Goal: Task Accomplishment & Management: Manage account settings

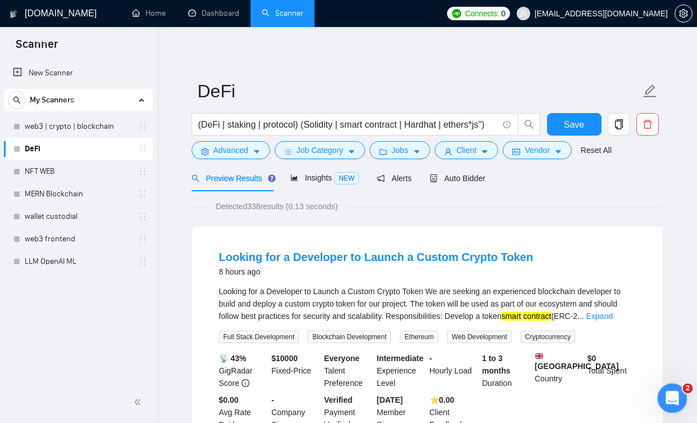
click at [670, 391] on icon "Открыть службу сообщений Intercom" at bounding box center [671, 396] width 19 height 19
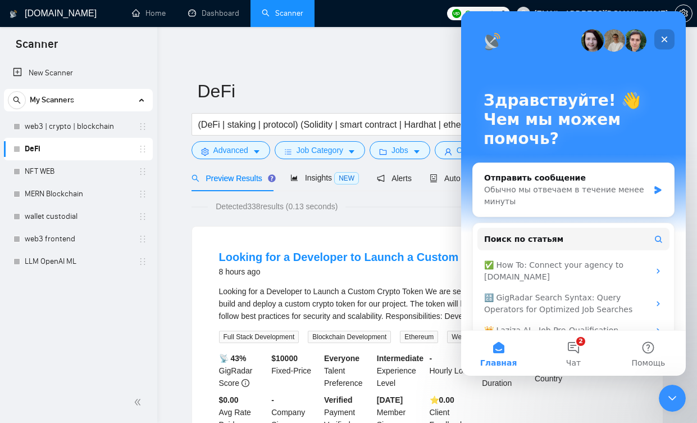
click at [663, 40] on icon "Закрыть" at bounding box center [664, 39] width 9 height 9
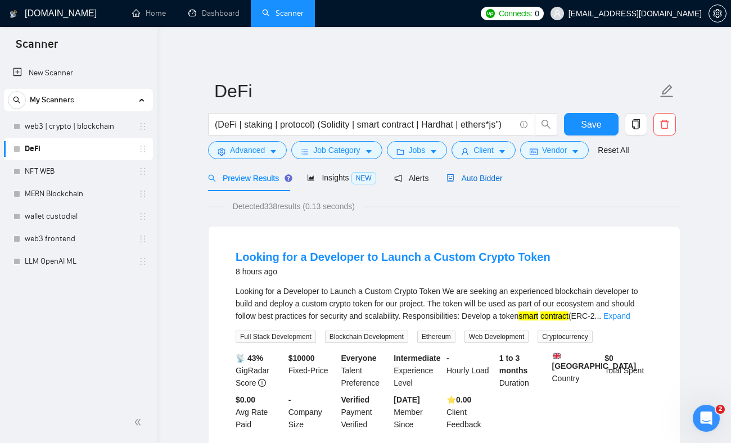
click at [488, 177] on span "Auto Bidder" at bounding box center [474, 178] width 56 height 9
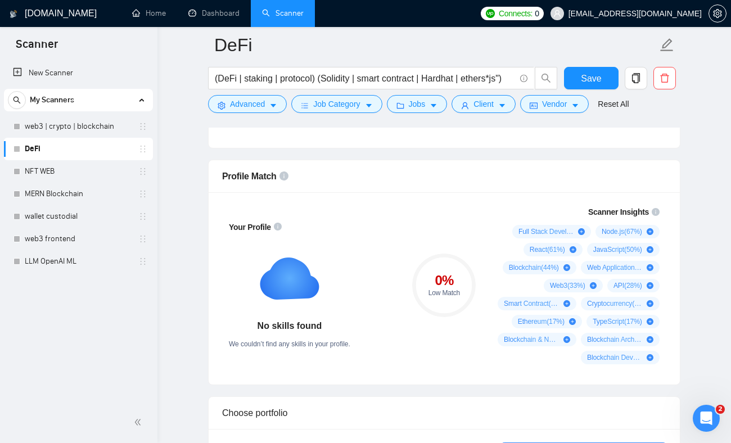
scroll to position [710, 0]
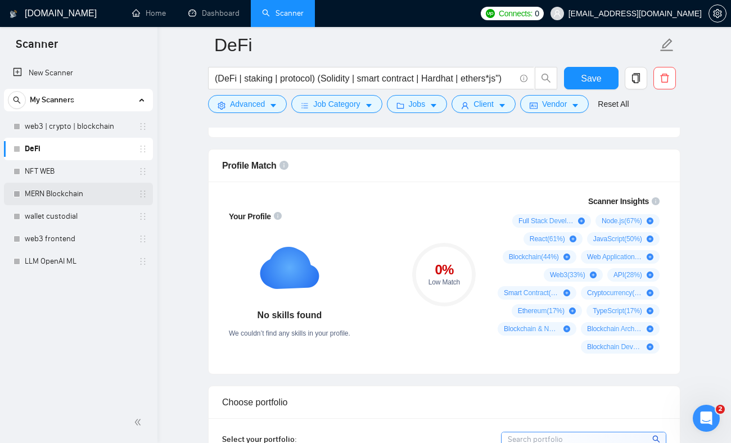
click at [66, 188] on link "MERN Blockchain" at bounding box center [78, 194] width 107 height 22
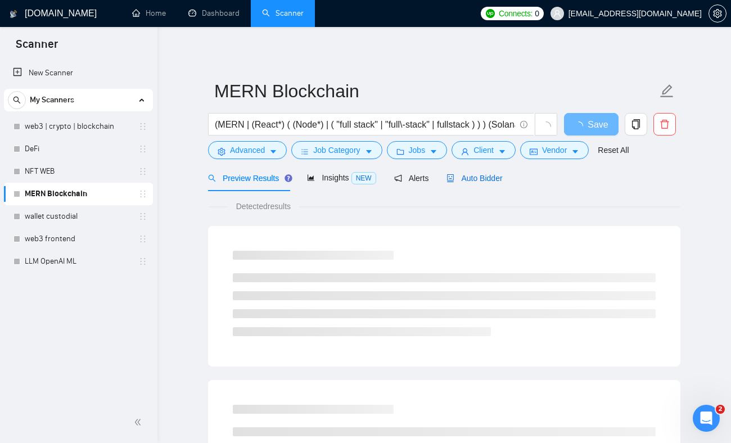
click at [493, 172] on div "Auto Bidder" at bounding box center [474, 178] width 56 height 12
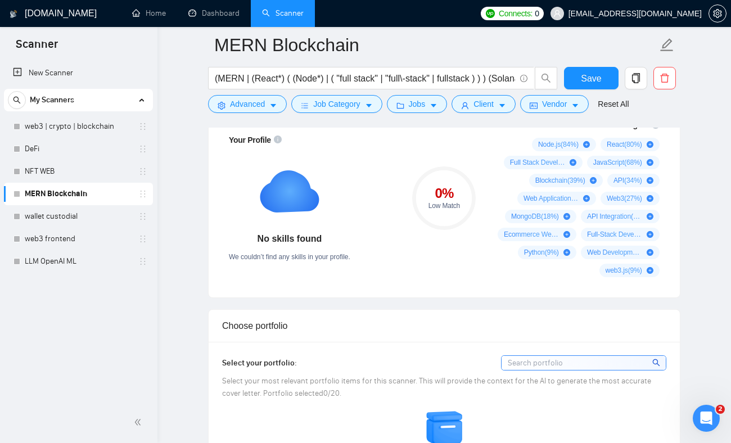
scroll to position [842, 0]
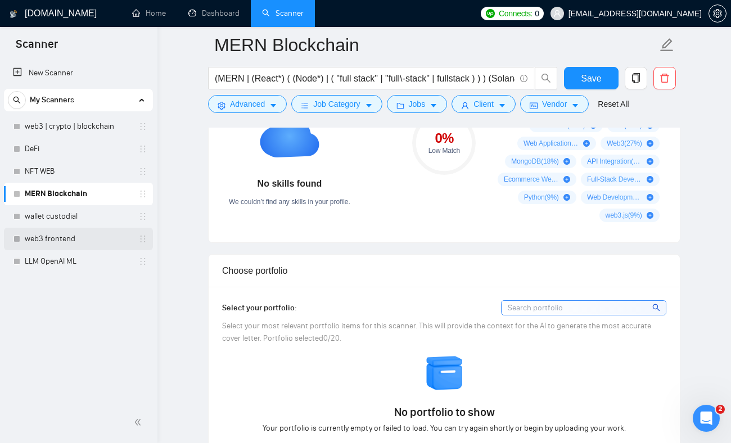
click at [65, 242] on link "web3 frontend" at bounding box center [78, 239] width 107 height 22
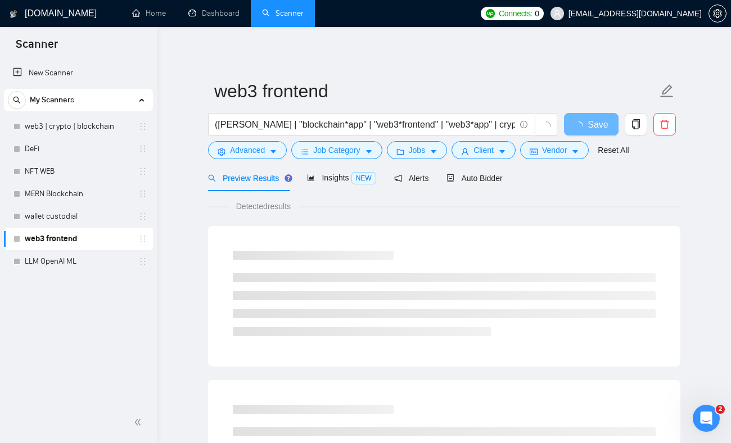
scroll to position [1, 0]
click at [463, 179] on span "Auto Bidder" at bounding box center [474, 177] width 56 height 9
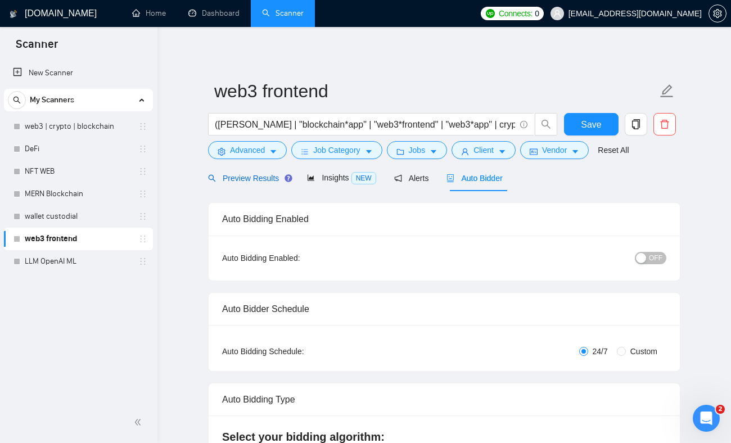
click at [255, 179] on span "Preview Results" at bounding box center [248, 178] width 81 height 9
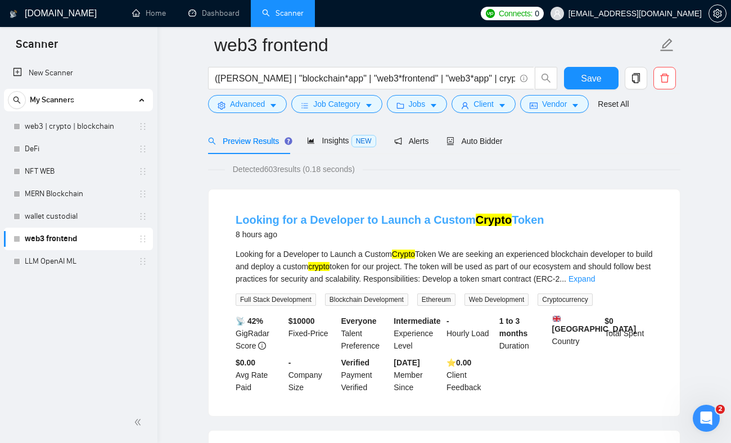
scroll to position [42, 0]
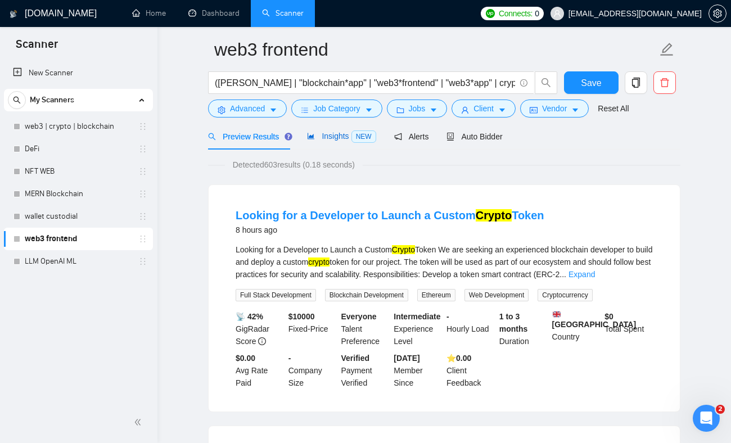
click at [338, 138] on span "Insights NEW" at bounding box center [341, 136] width 69 height 9
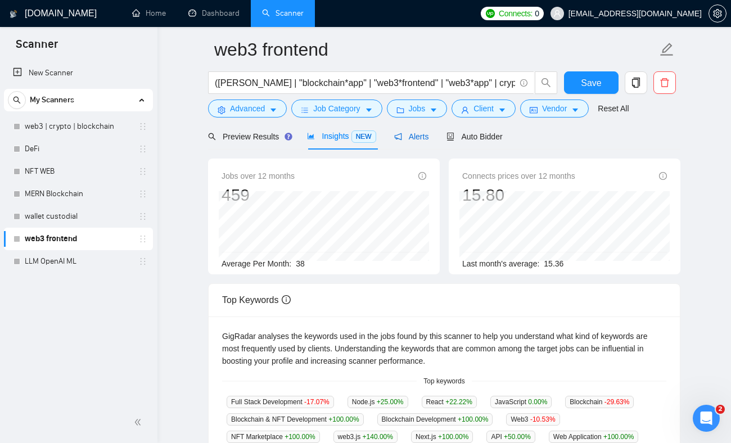
click at [427, 137] on span "Alerts" at bounding box center [411, 136] width 35 height 9
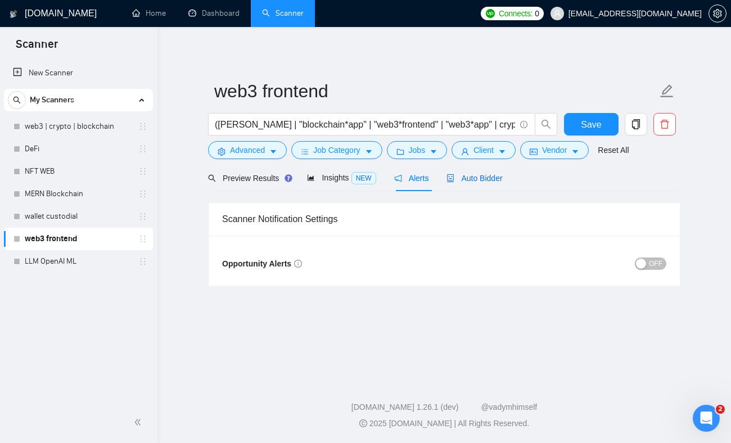
click at [487, 176] on span "Auto Bidder" at bounding box center [474, 178] width 56 height 9
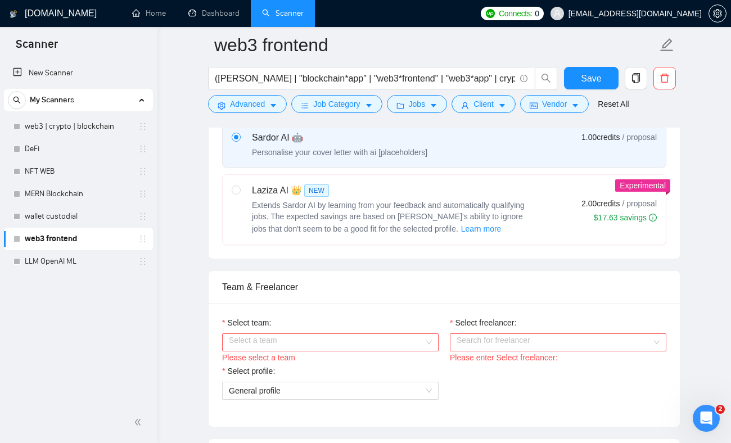
scroll to position [423, 0]
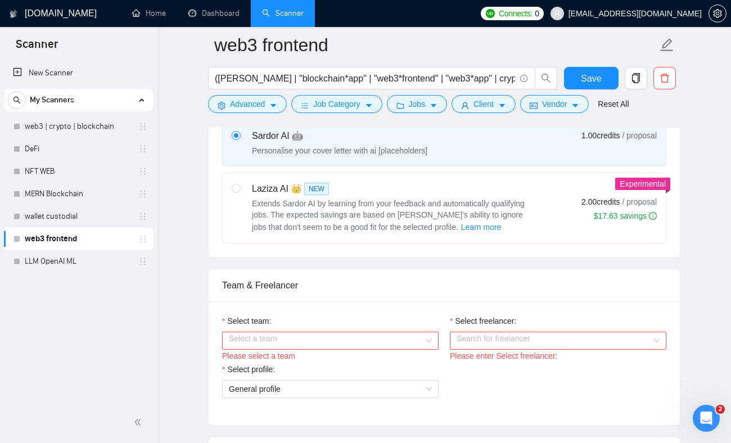
click at [359, 332] on input "Select team:" at bounding box center [326, 340] width 195 height 17
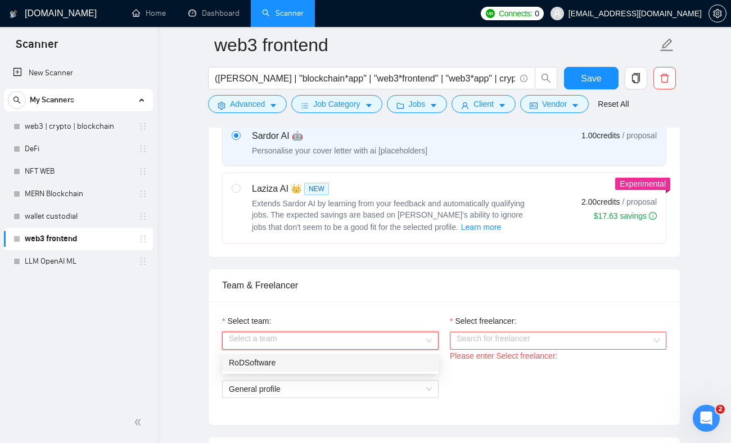
click at [311, 362] on div "RoDSoftware" at bounding box center [330, 362] width 203 height 12
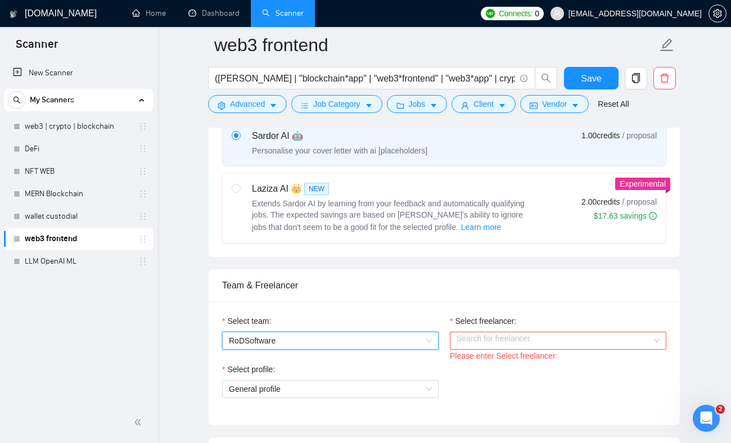
click at [498, 325] on label "Select freelancer:" at bounding box center [483, 321] width 66 height 12
click at [498, 332] on input "Select freelancer:" at bounding box center [553, 340] width 195 height 17
click at [494, 337] on input "Select freelancer:" at bounding box center [553, 340] width 195 height 17
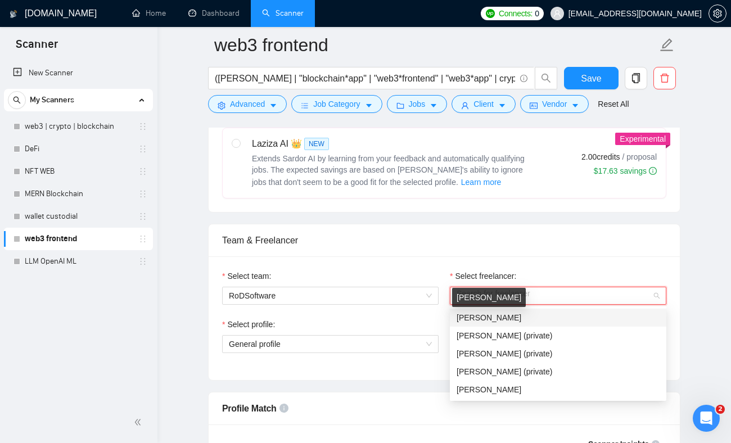
scroll to position [468, 0]
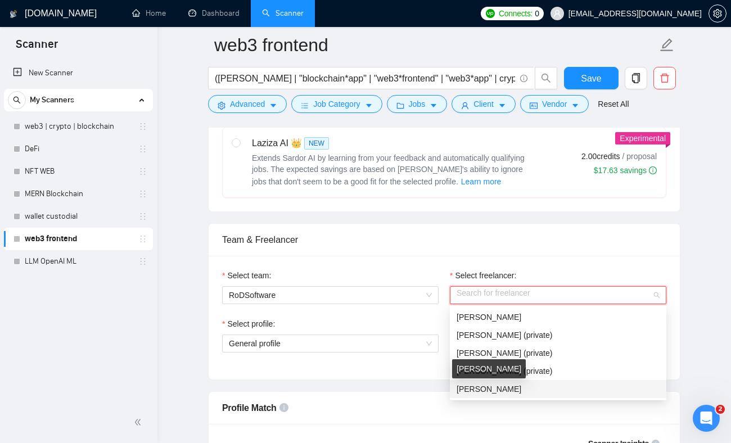
click at [490, 390] on span "Olena Poliarenko" at bounding box center [488, 388] width 65 height 9
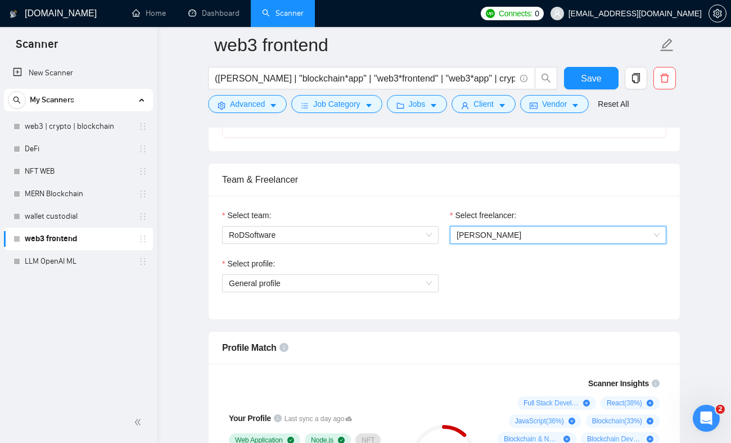
scroll to position [527, 0]
click at [384, 279] on span "General profile" at bounding box center [330, 284] width 203 height 17
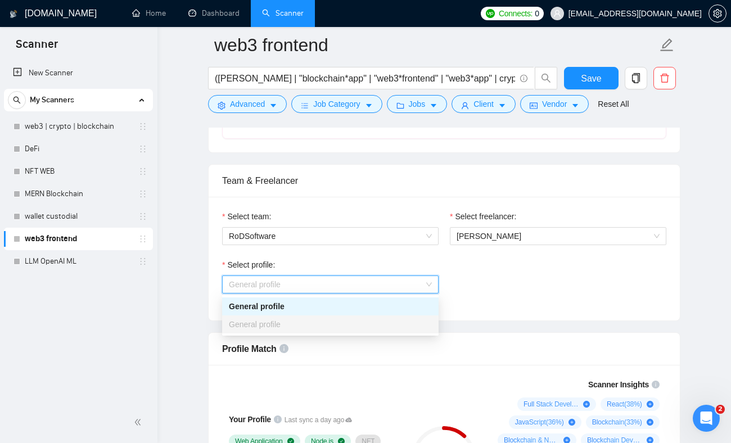
click at [339, 303] on div "General profile" at bounding box center [330, 306] width 203 height 12
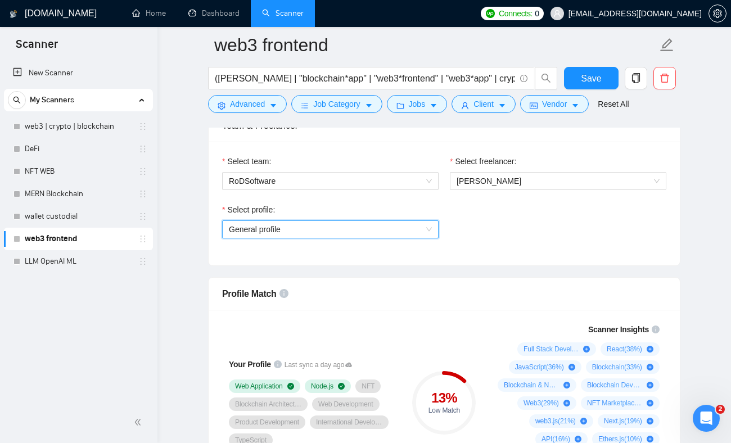
scroll to position [444, 0]
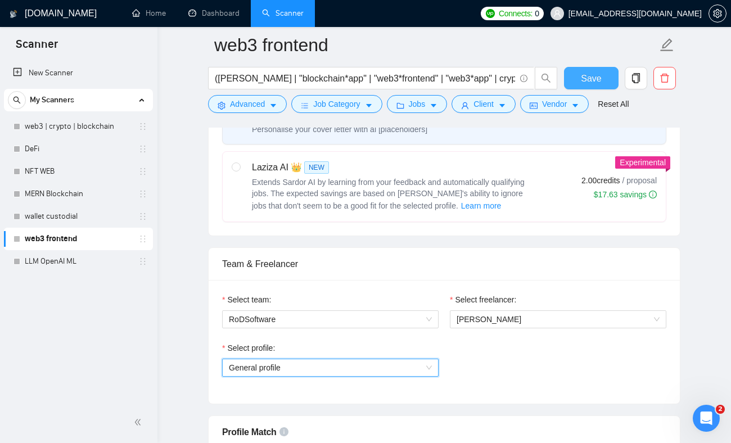
click at [576, 83] on button "Save" at bounding box center [591, 78] width 55 height 22
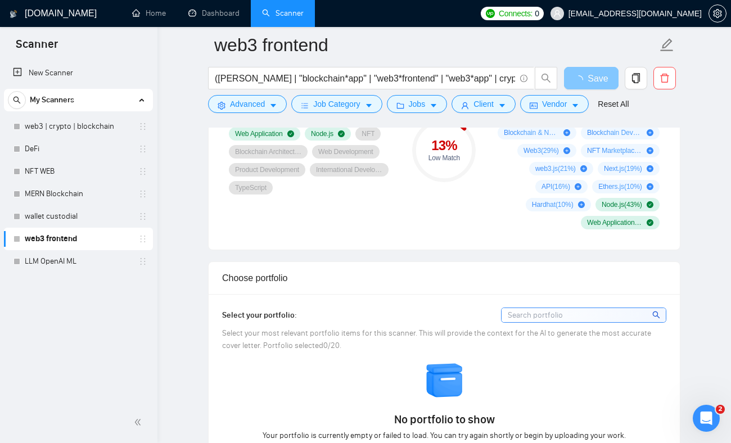
scroll to position [750, 0]
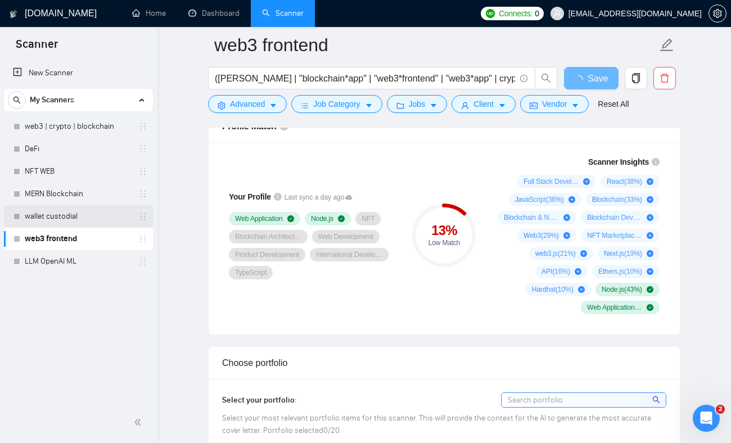
click at [87, 218] on link "wallet custodial" at bounding box center [78, 216] width 107 height 22
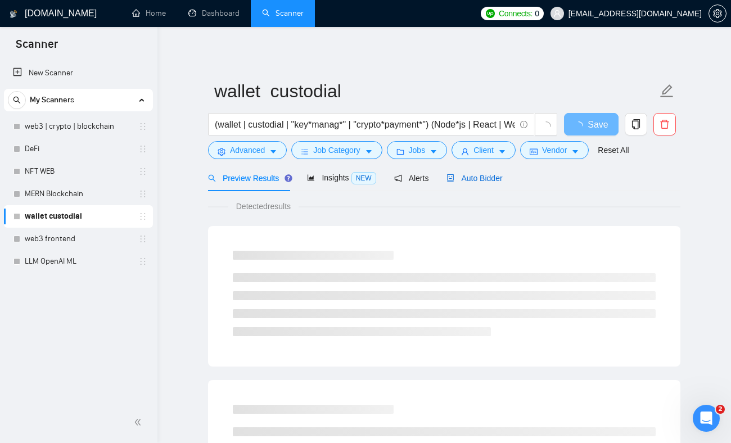
click at [495, 176] on span "Auto Bidder" at bounding box center [474, 178] width 56 height 9
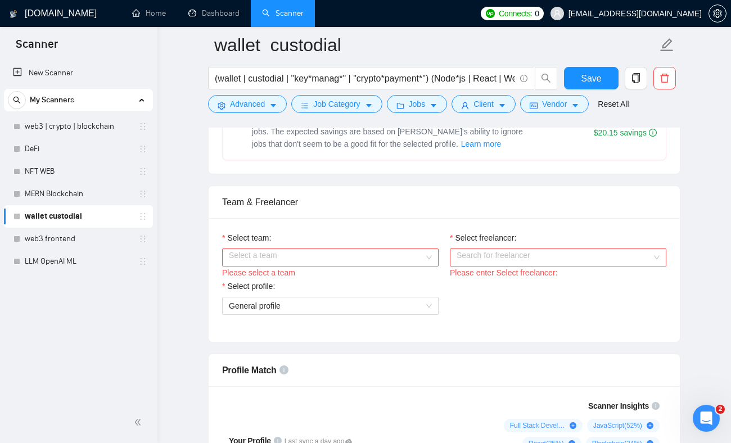
scroll to position [506, 0]
click at [497, 254] on input "Select freelancer:" at bounding box center [553, 256] width 195 height 17
click at [339, 255] on input "Select team:" at bounding box center [326, 256] width 195 height 17
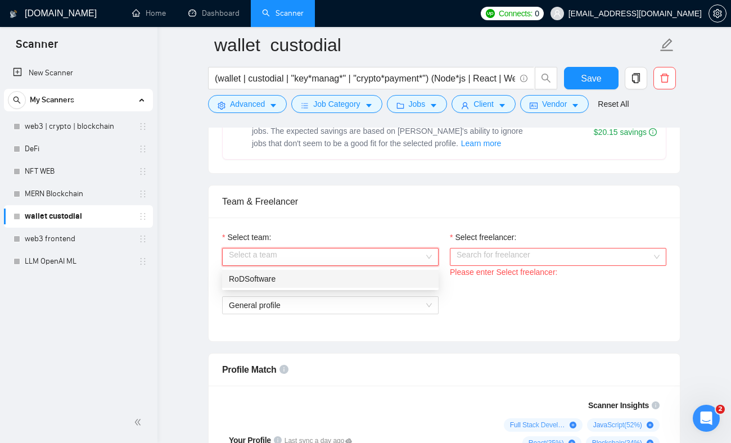
click at [279, 283] on div "RoDSoftware" at bounding box center [330, 279] width 203 height 12
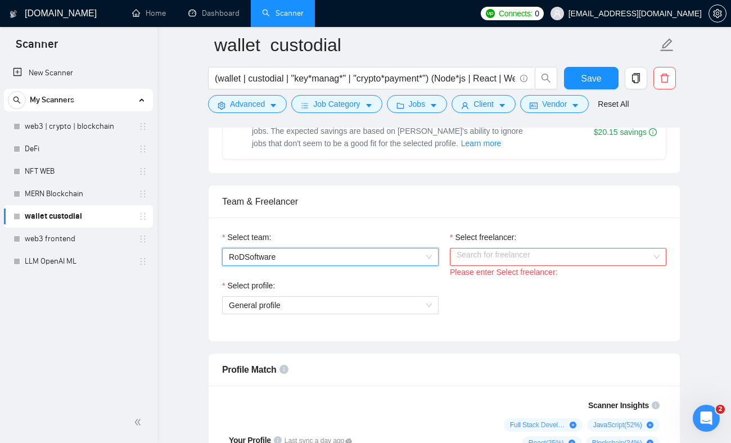
click at [482, 251] on input "Select freelancer:" at bounding box center [553, 256] width 195 height 17
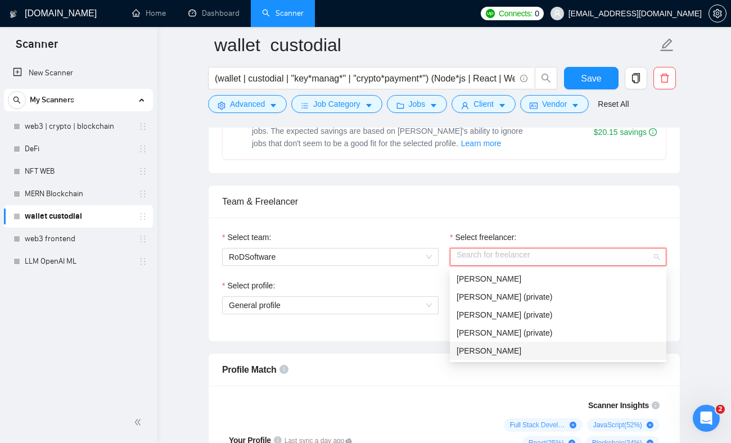
click at [469, 357] on div "Olena Poliarenko" at bounding box center [558, 351] width 216 height 18
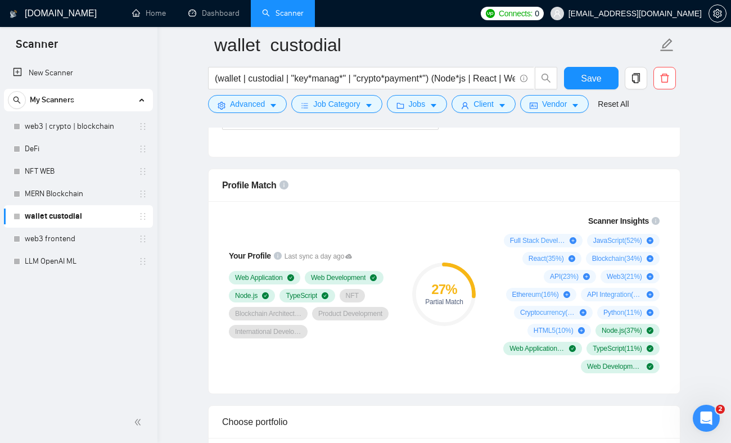
scroll to position [684, 0]
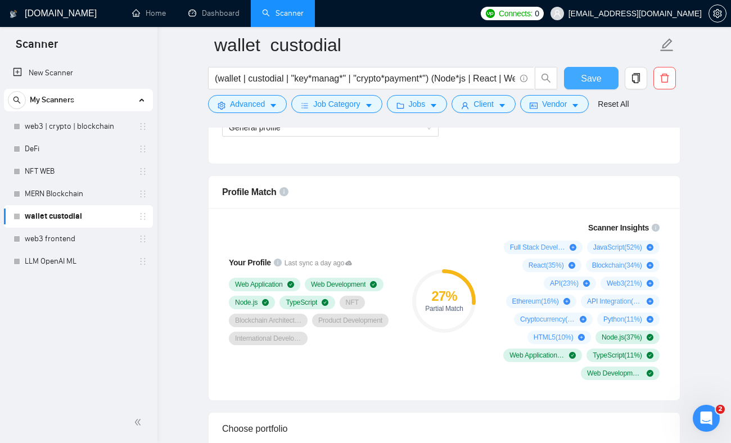
click at [601, 79] on button "Save" at bounding box center [591, 78] width 55 height 22
click at [69, 193] on link "MERN Blockchain" at bounding box center [78, 194] width 107 height 22
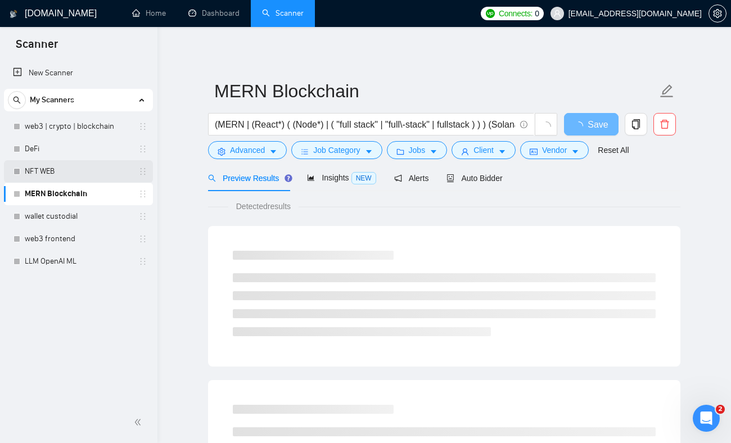
click at [65, 175] on link "NFT WEB" at bounding box center [78, 171] width 107 height 22
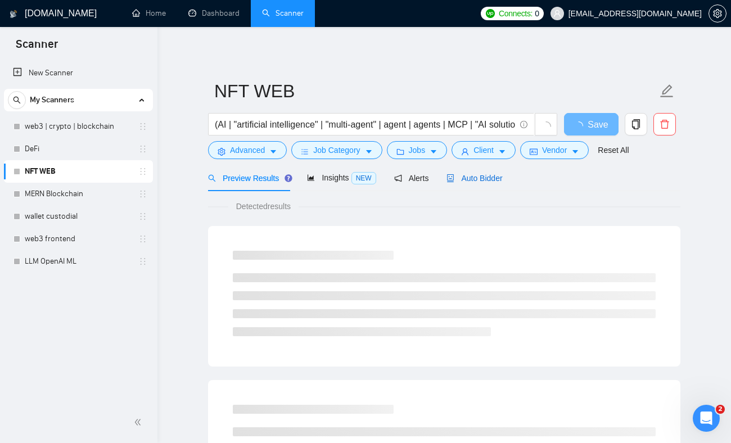
click at [464, 181] on span "Auto Bidder" at bounding box center [474, 178] width 56 height 9
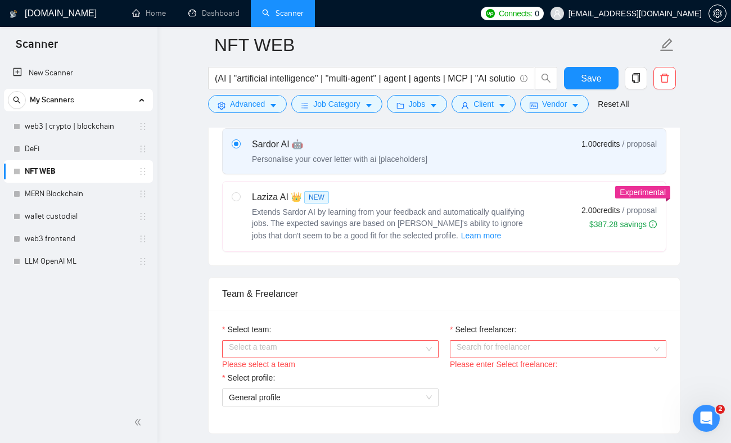
scroll to position [489, 0]
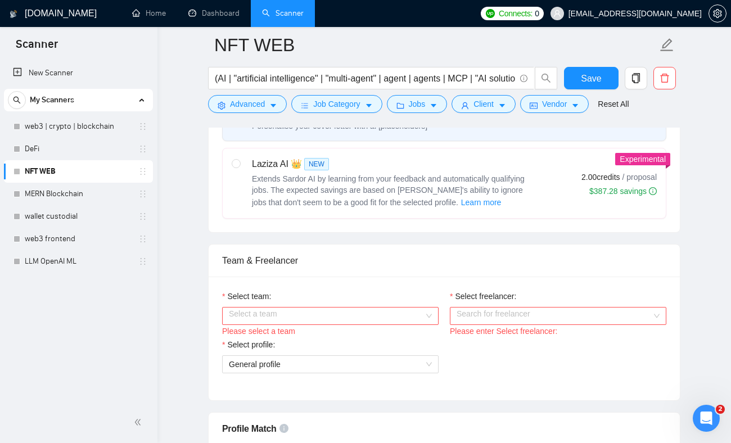
click at [366, 324] on input "Select team:" at bounding box center [326, 315] width 195 height 17
click at [305, 351] on div "RoDSoftware" at bounding box center [330, 350] width 203 height 12
click at [495, 324] on input "Select freelancer:" at bounding box center [553, 315] width 195 height 17
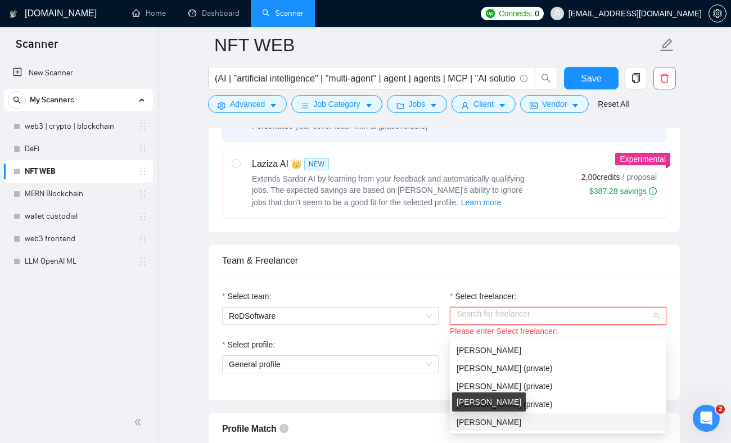
click at [468, 420] on span "Olena Poliarenko" at bounding box center [488, 422] width 65 height 9
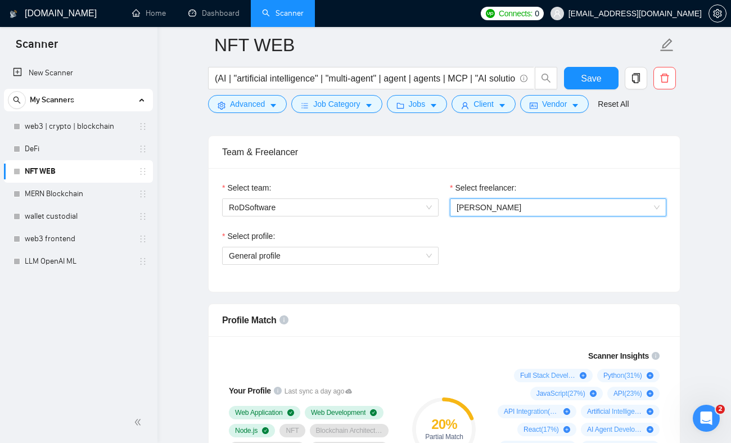
scroll to position [796, 0]
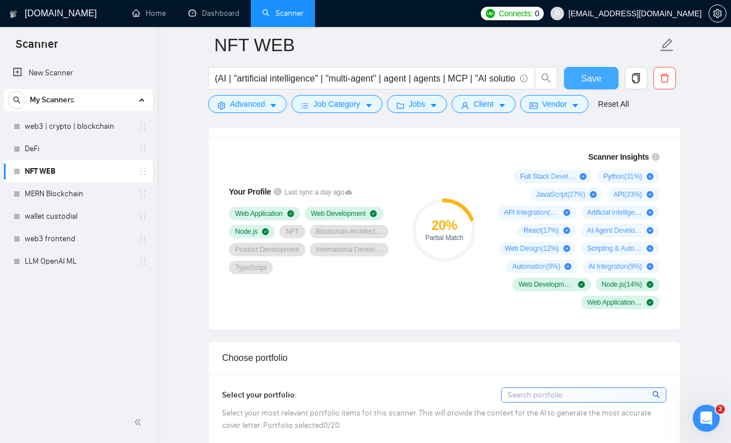
click at [599, 81] on span "Save" at bounding box center [591, 78] width 20 height 14
click at [74, 146] on link "DeFi" at bounding box center [78, 149] width 107 height 22
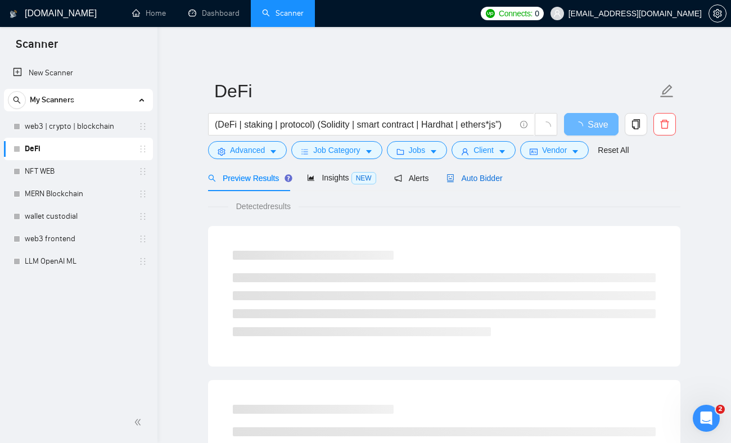
click at [486, 179] on span "Auto Bidder" at bounding box center [474, 178] width 56 height 9
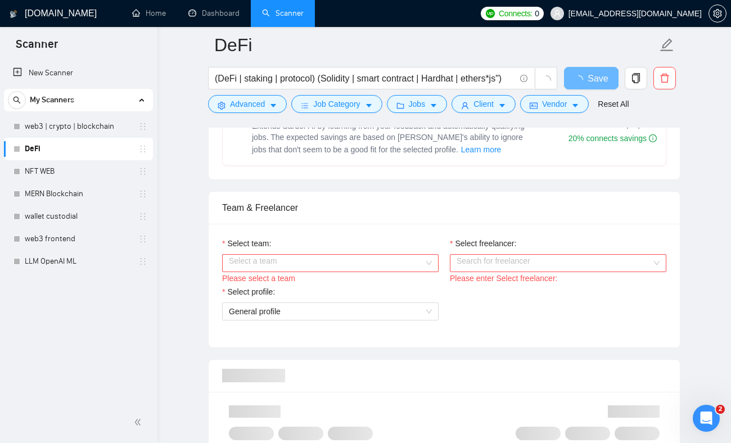
scroll to position [502, 0]
click at [380, 266] on input "Select team:" at bounding box center [326, 261] width 195 height 17
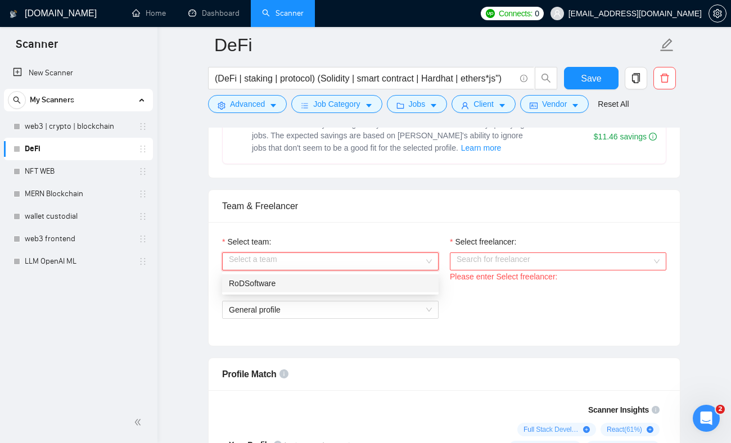
click at [321, 285] on div "RoDSoftware" at bounding box center [330, 283] width 203 height 12
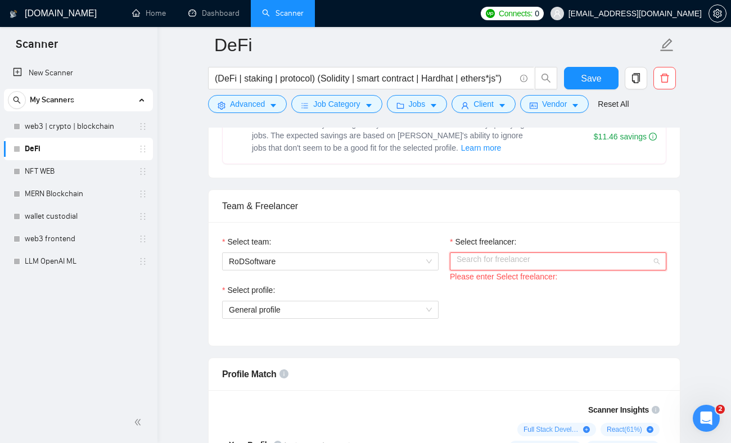
click at [484, 257] on input "Select freelancer:" at bounding box center [553, 261] width 195 height 17
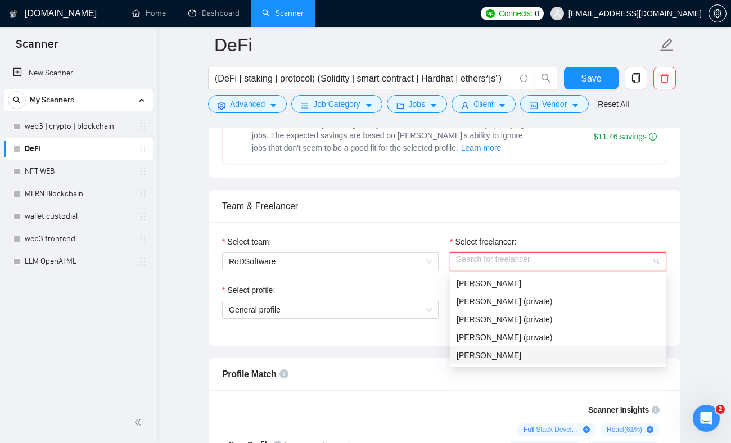
click at [466, 351] on span "Olena Poliarenko" at bounding box center [488, 355] width 65 height 9
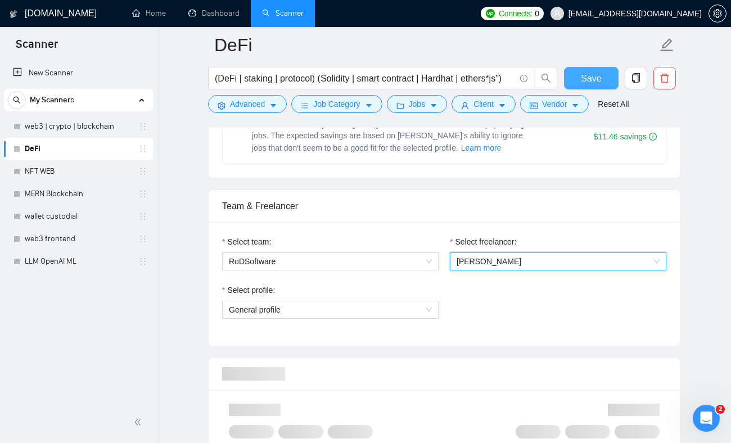
click at [582, 80] on span "Save" at bounding box center [591, 78] width 20 height 14
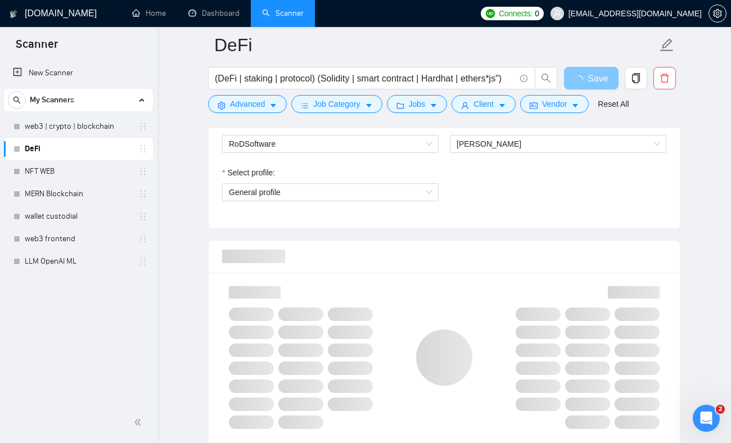
scroll to position [721, 0]
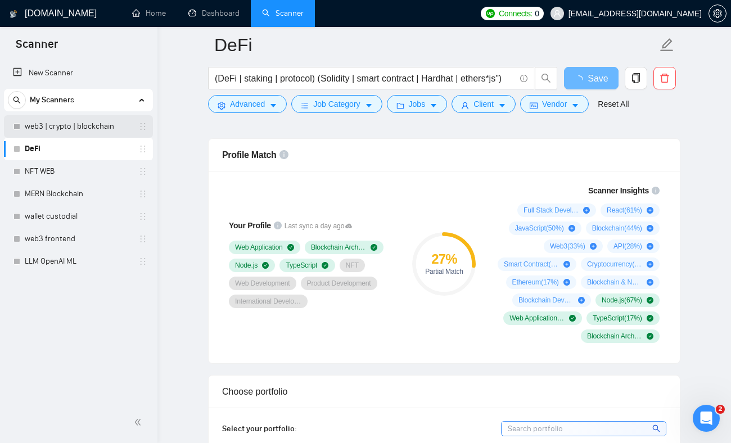
click at [74, 120] on link "web3 | crypto | blockchain" at bounding box center [78, 126] width 107 height 22
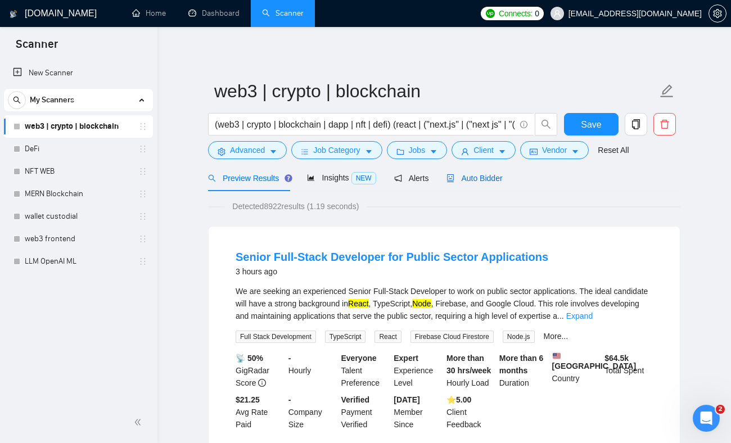
click at [486, 174] on span "Auto Bidder" at bounding box center [474, 178] width 56 height 9
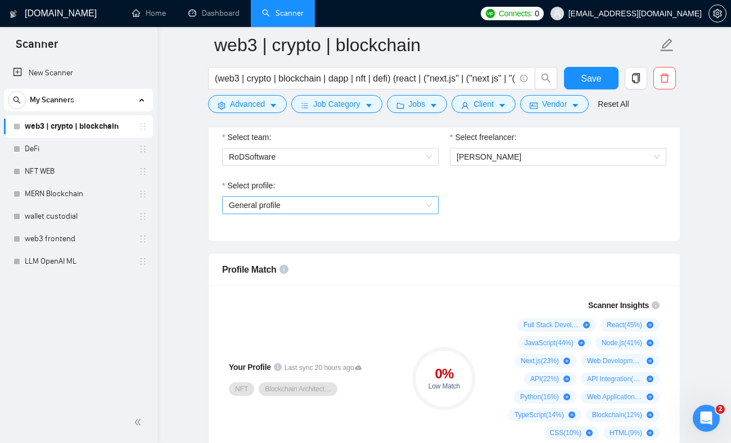
scroll to position [646, 0]
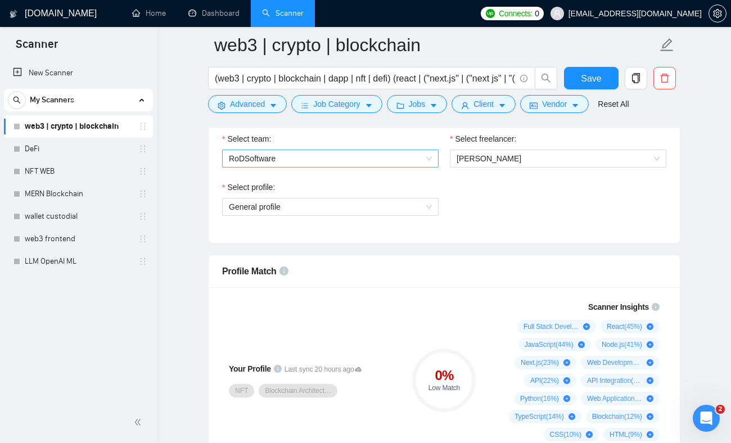
click at [301, 167] on span "RoDSoftware" at bounding box center [330, 158] width 203 height 17
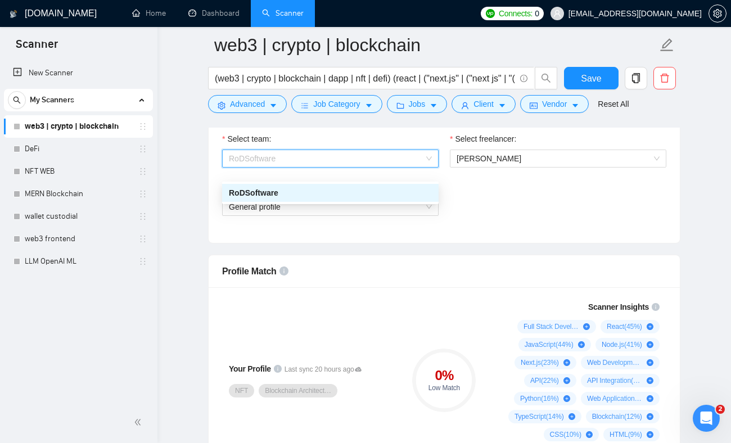
click at [287, 189] on div "RoDSoftware" at bounding box center [330, 193] width 203 height 12
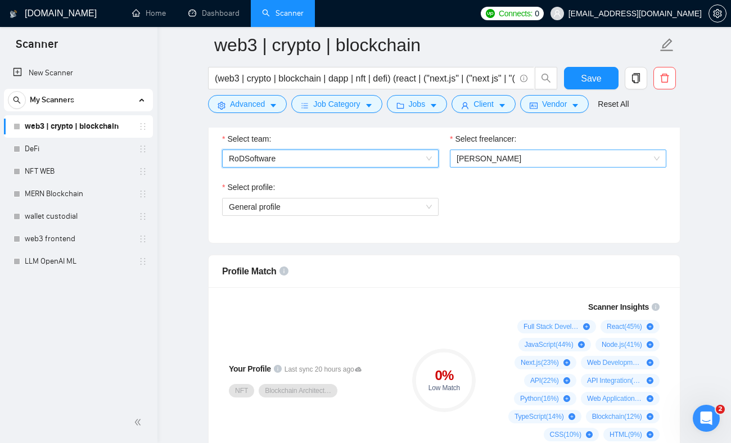
click at [513, 167] on span "Sofiia Shypina" at bounding box center [557, 158] width 203 height 17
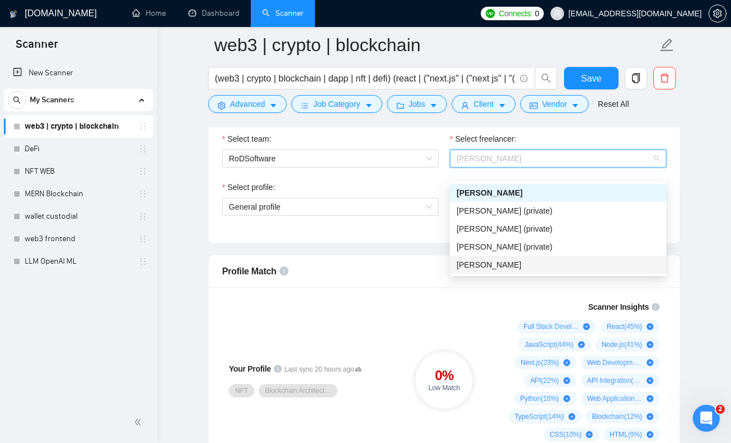
click at [465, 265] on span "Olena Poliarenko" at bounding box center [488, 264] width 65 height 9
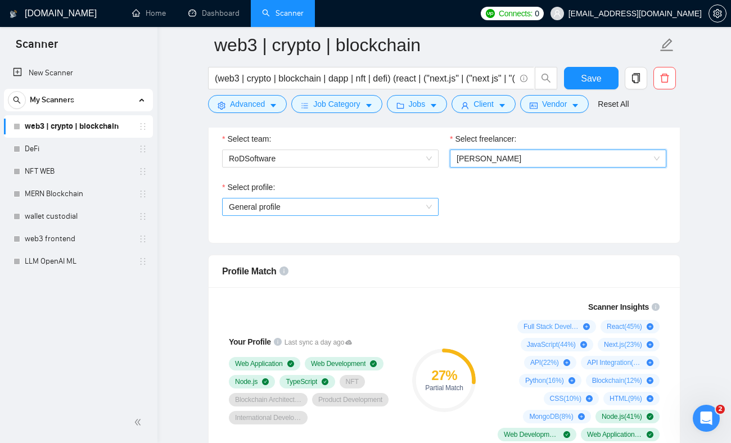
click at [425, 215] on span "General profile" at bounding box center [330, 206] width 203 height 17
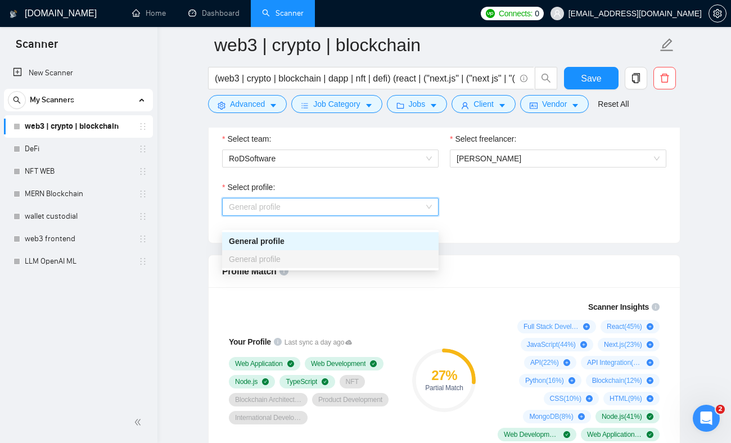
click at [425, 215] on span "General profile" at bounding box center [330, 206] width 203 height 17
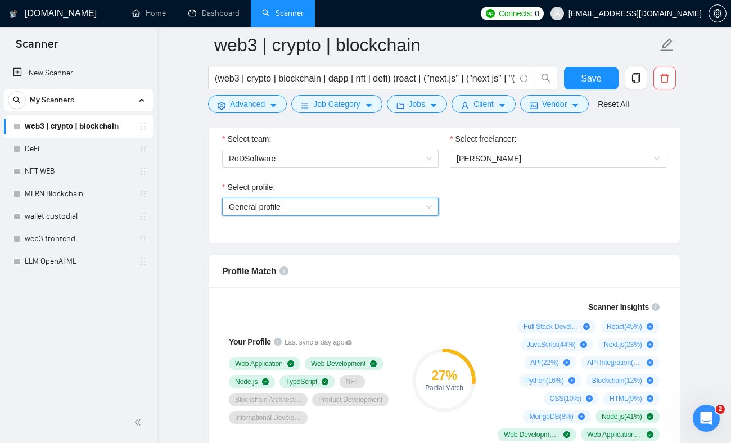
scroll to position [679, 0]
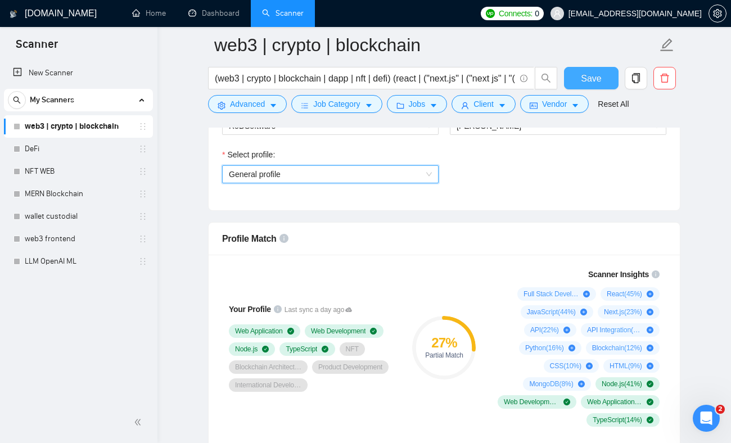
click at [596, 68] on button "Save" at bounding box center [591, 78] width 55 height 22
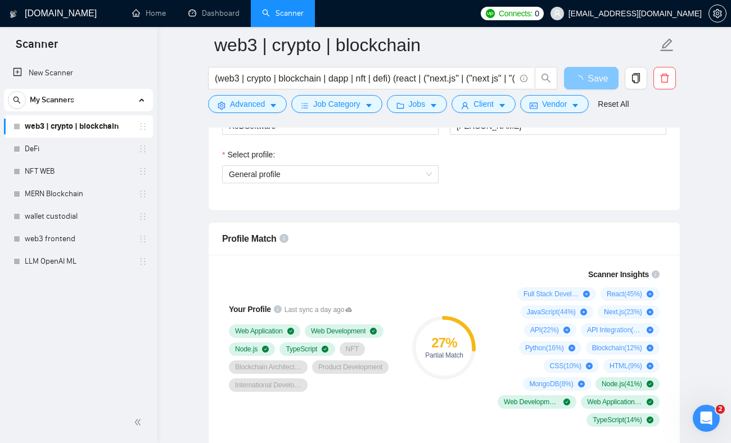
scroll to position [623, 0]
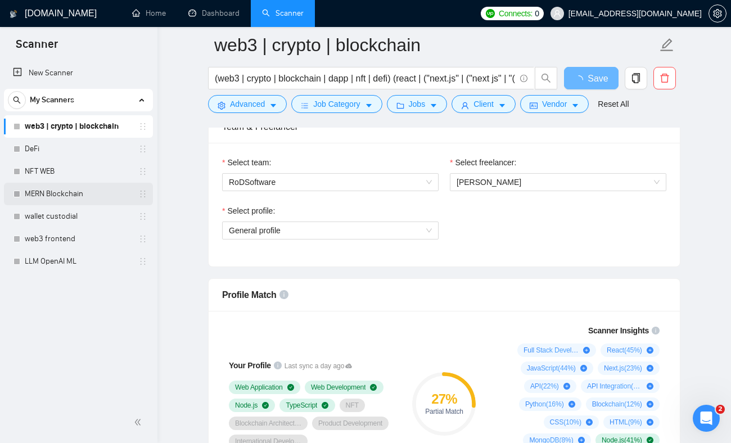
click at [74, 196] on link "MERN Blockchain" at bounding box center [78, 194] width 107 height 22
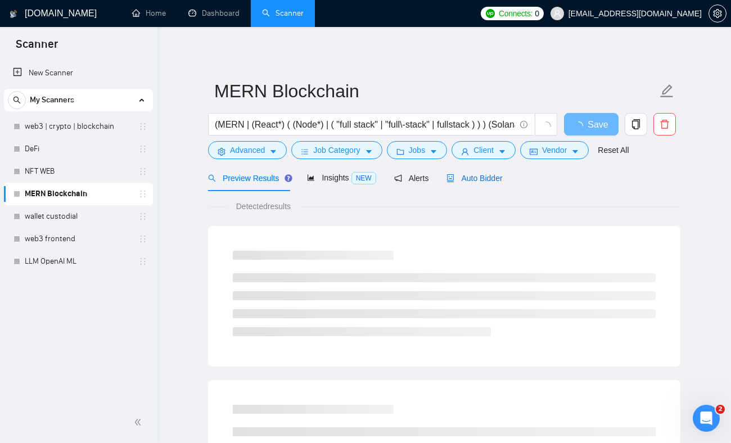
click at [460, 178] on span "Auto Bidder" at bounding box center [474, 178] width 56 height 9
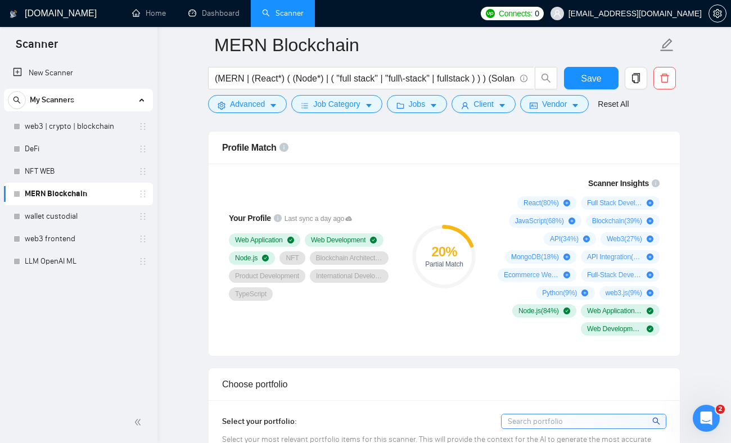
scroll to position [724, 0]
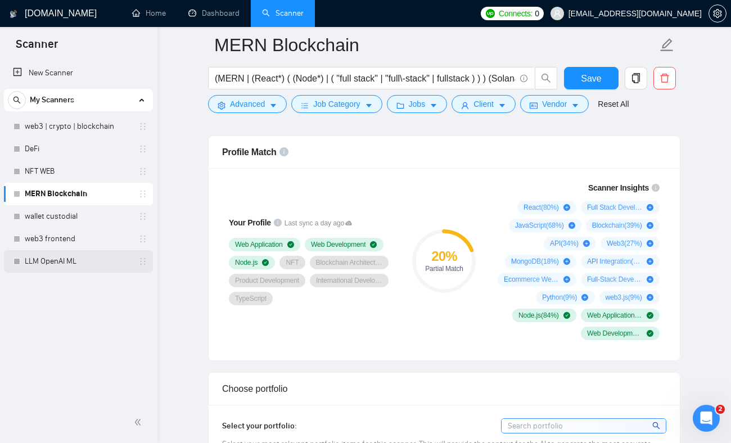
click at [49, 260] on link "LLM OpenAI ML" at bounding box center [78, 261] width 107 height 22
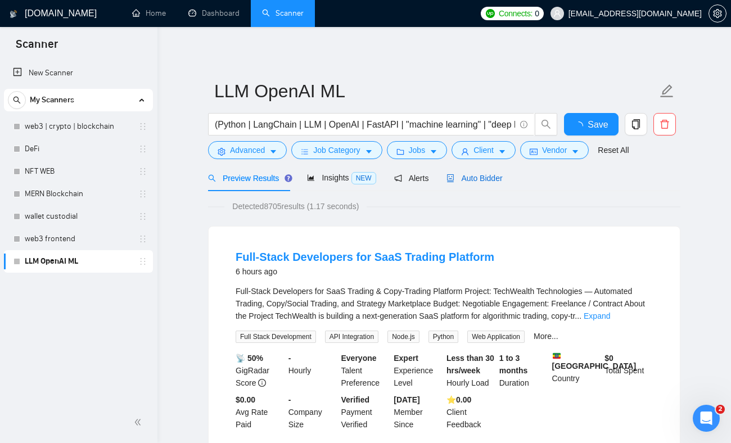
click at [475, 179] on span "Auto Bidder" at bounding box center [474, 178] width 56 height 9
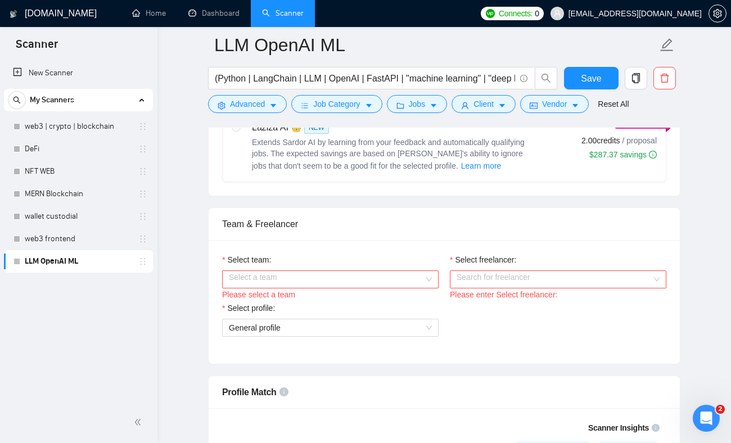
scroll to position [579, 0]
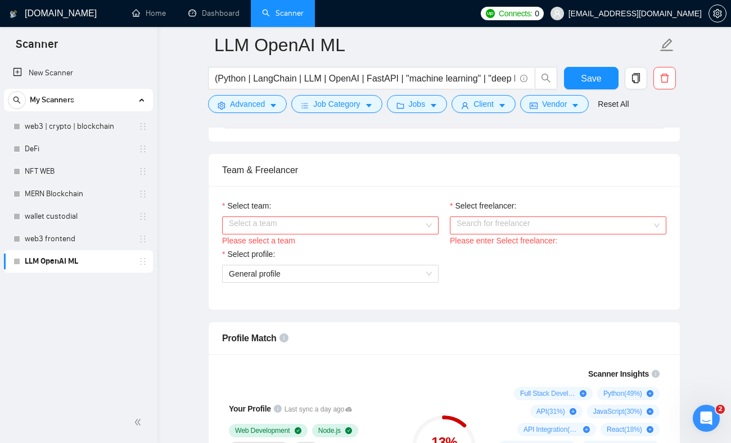
click at [353, 234] on input "Select team:" at bounding box center [326, 225] width 195 height 17
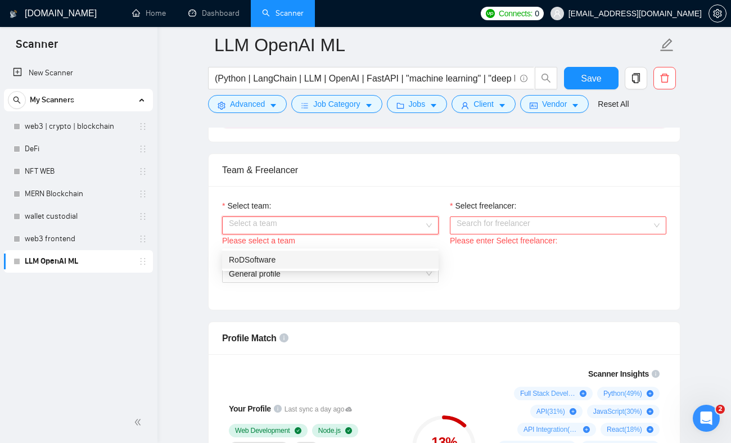
click at [332, 259] on div "RoDSoftware" at bounding box center [330, 259] width 203 height 12
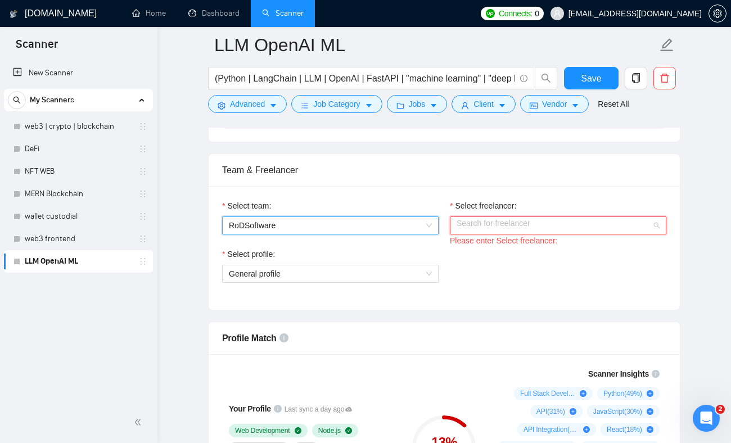
click at [487, 234] on input "Select freelancer:" at bounding box center [553, 225] width 195 height 17
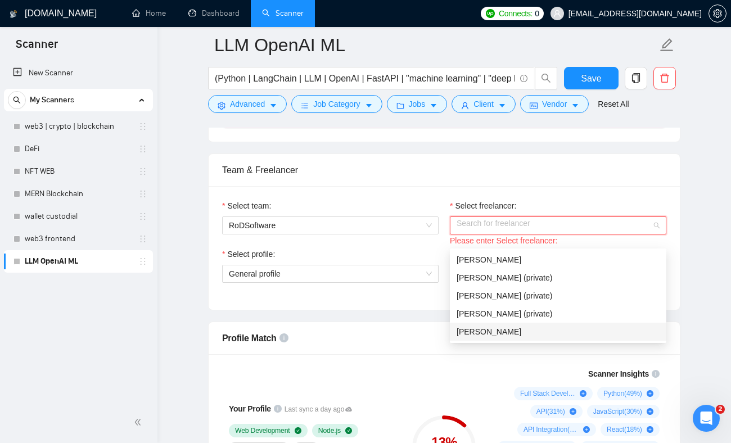
click at [468, 333] on span "Olena Poliarenko" at bounding box center [488, 331] width 65 height 9
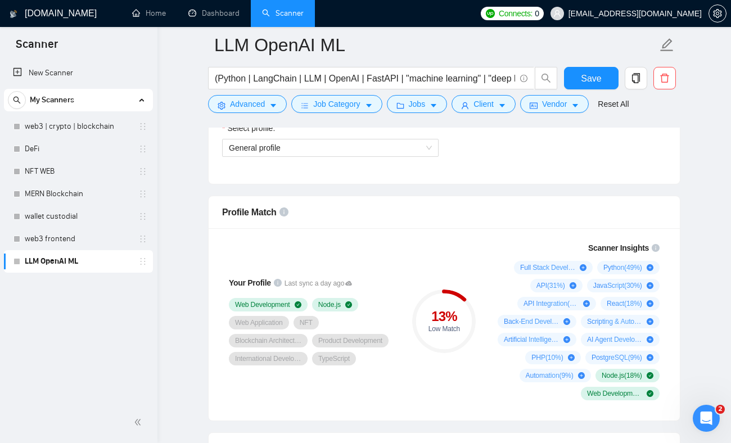
scroll to position [726, 0]
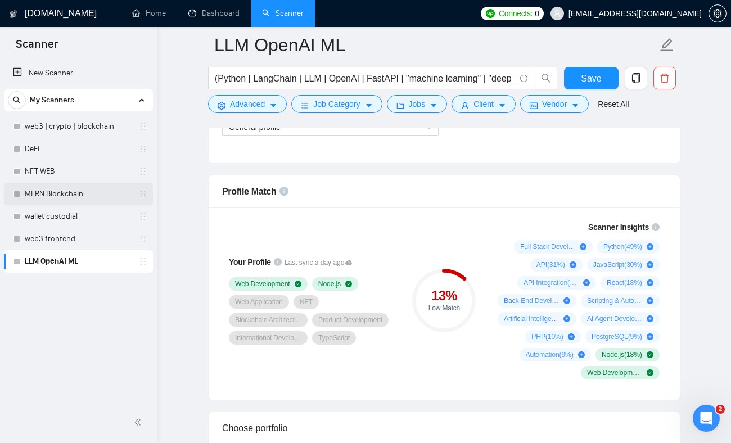
click at [66, 192] on link "MERN Blockchain" at bounding box center [78, 194] width 107 height 22
click at [573, 85] on button "Save" at bounding box center [591, 78] width 55 height 22
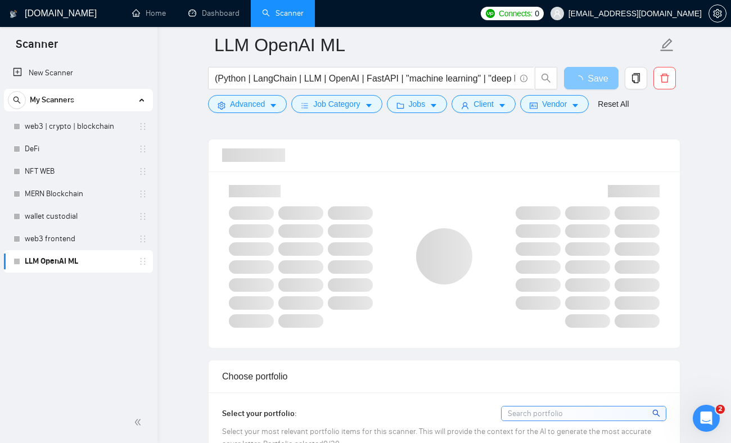
scroll to position [763, 0]
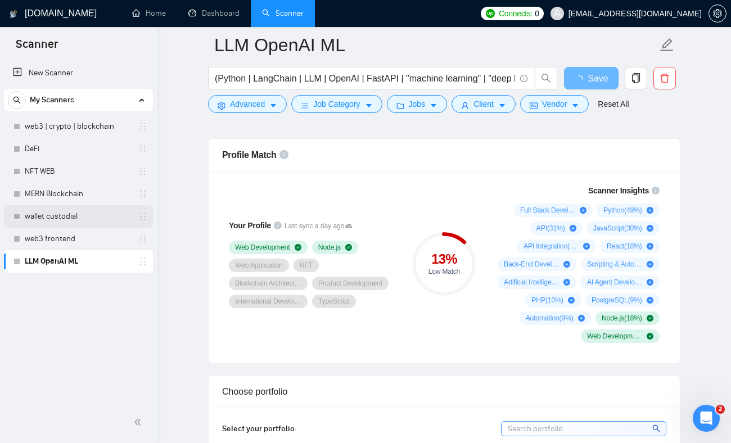
click at [66, 207] on link "wallet custodial" at bounding box center [78, 216] width 107 height 22
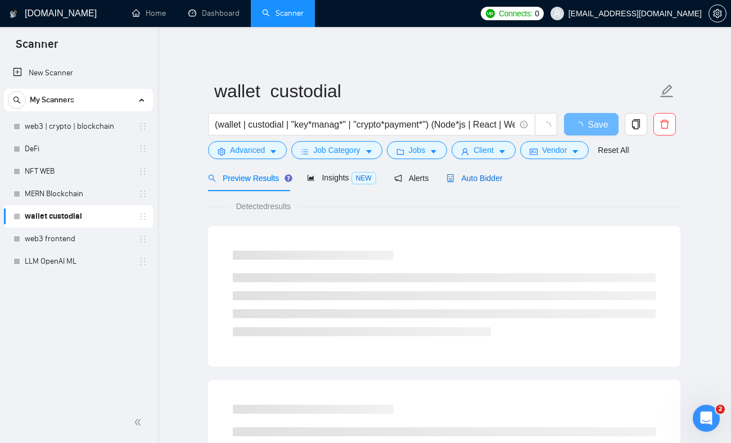
click at [501, 178] on span "Auto Bidder" at bounding box center [474, 178] width 56 height 9
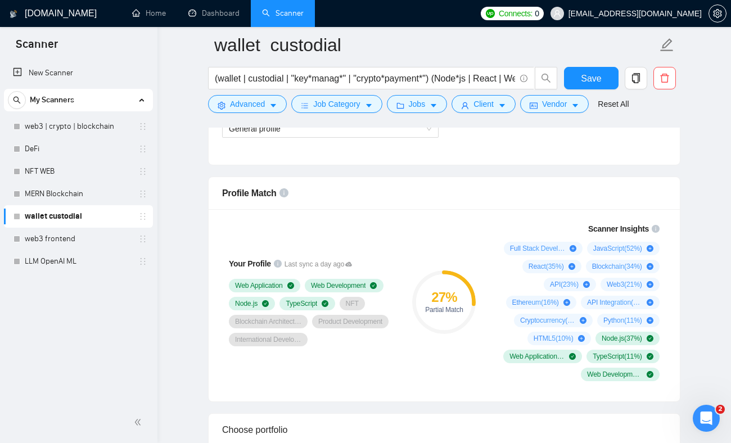
scroll to position [687, 0]
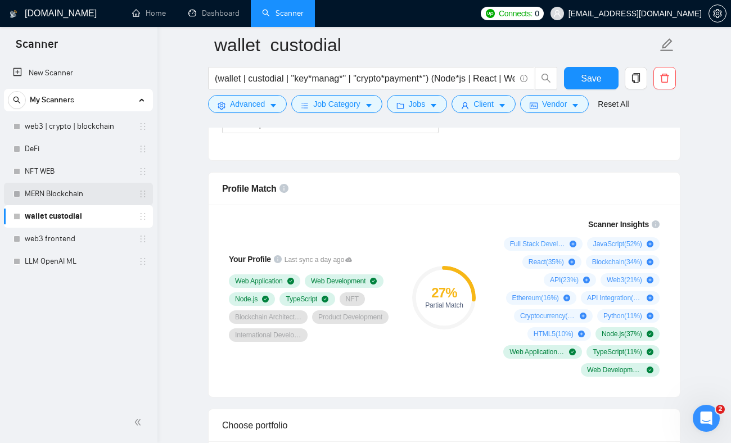
click at [41, 184] on link "MERN Blockchain" at bounding box center [78, 194] width 107 height 22
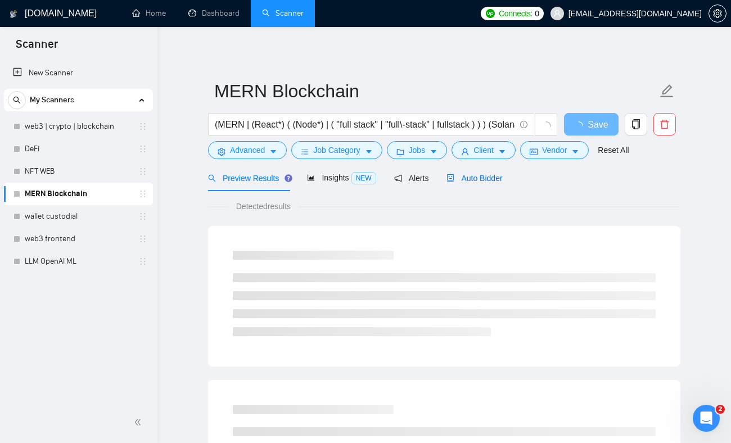
click at [482, 176] on span "Auto Bidder" at bounding box center [474, 178] width 56 height 9
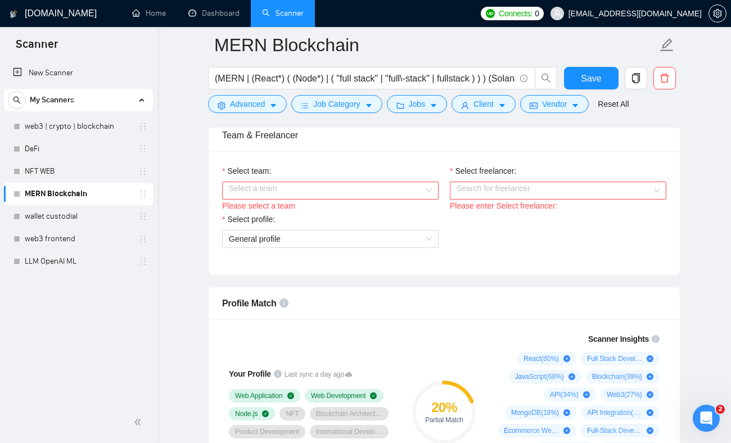
scroll to position [571, 0]
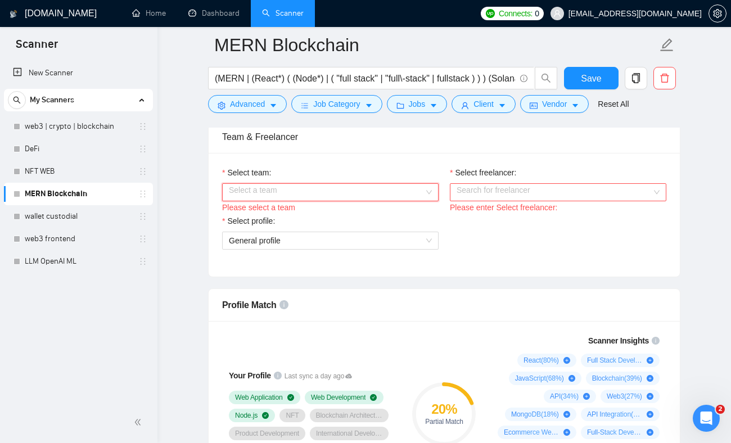
click at [386, 189] on input "Select team:" at bounding box center [326, 192] width 195 height 17
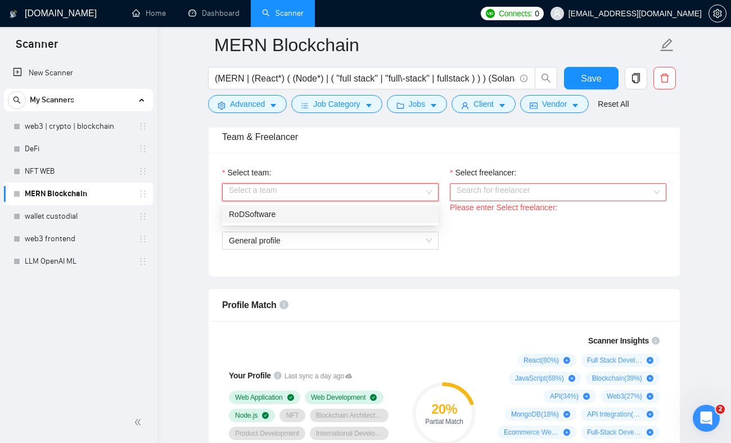
click at [315, 212] on div "RoDSoftware" at bounding box center [330, 214] width 203 height 12
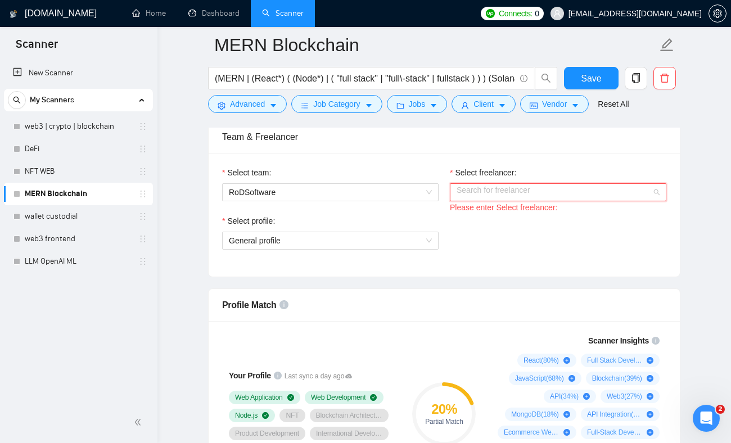
click at [532, 198] on input "Select freelancer:" at bounding box center [553, 192] width 195 height 17
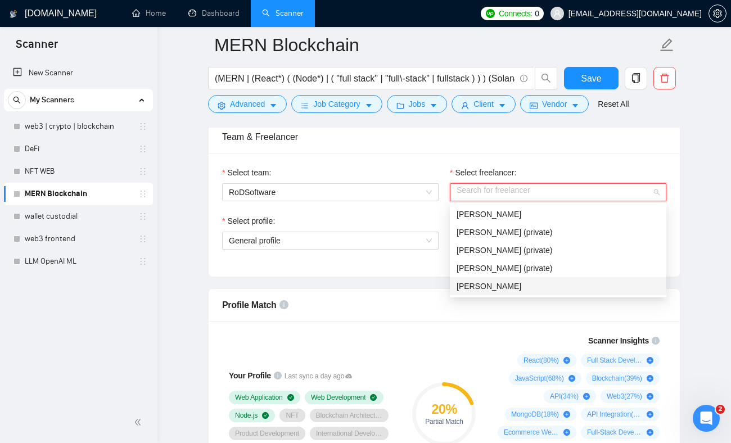
click at [472, 287] on span "Olena Poliarenko" at bounding box center [488, 286] width 65 height 9
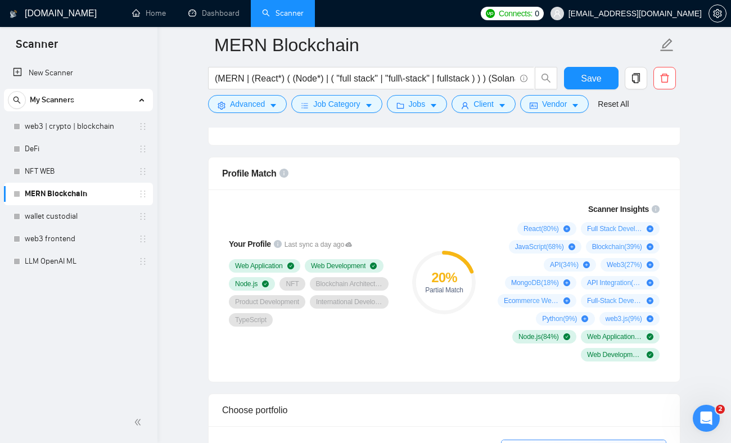
scroll to position [713, 0]
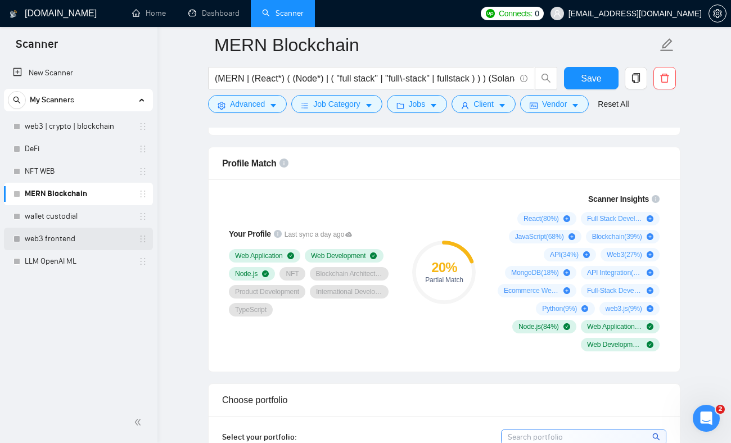
click at [65, 239] on link "web3 frontend" at bounding box center [78, 239] width 107 height 22
click at [64, 169] on link "NFT WEB" at bounding box center [78, 171] width 107 height 22
click at [578, 83] on button "Save" at bounding box center [591, 78] width 55 height 22
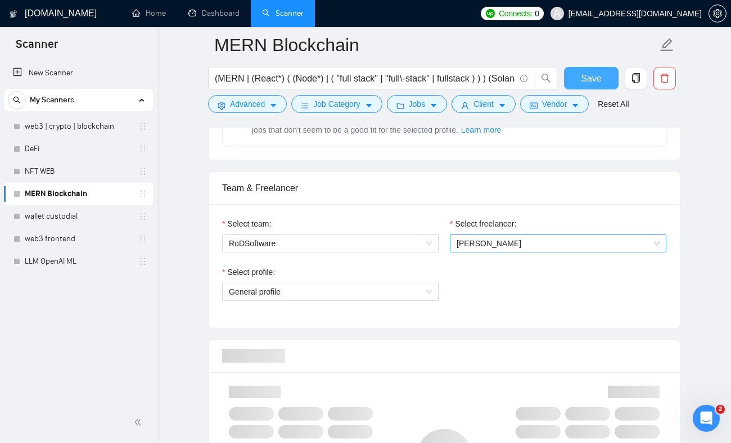
scroll to position [508, 0]
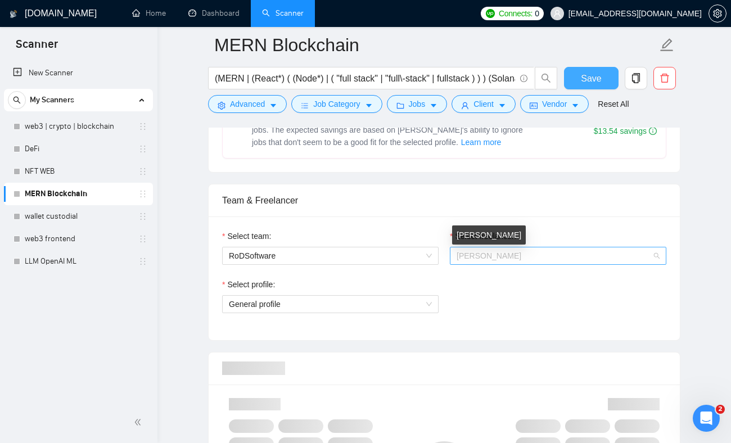
click at [461, 255] on span "Olena Poliarenko" at bounding box center [488, 255] width 65 height 9
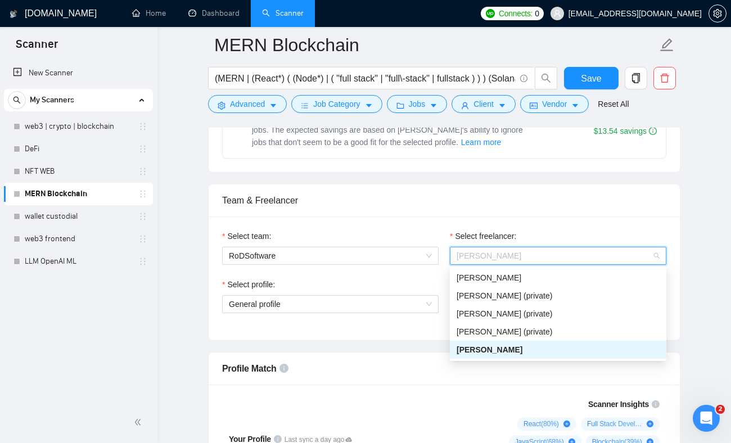
click at [387, 321] on div "Select profile: General profile" at bounding box center [330, 302] width 228 height 48
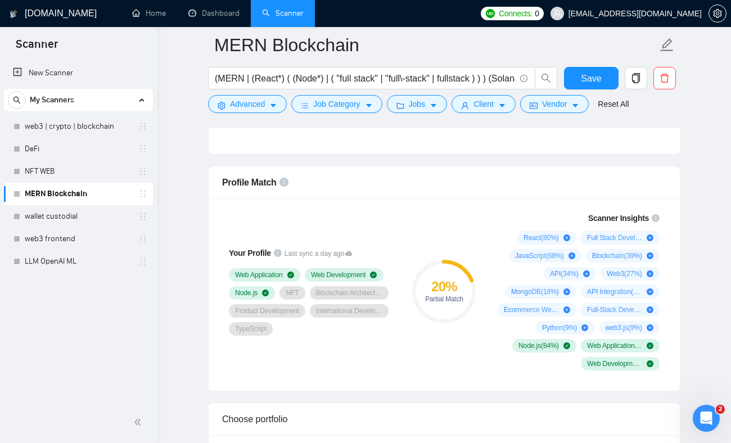
scroll to position [697, 0]
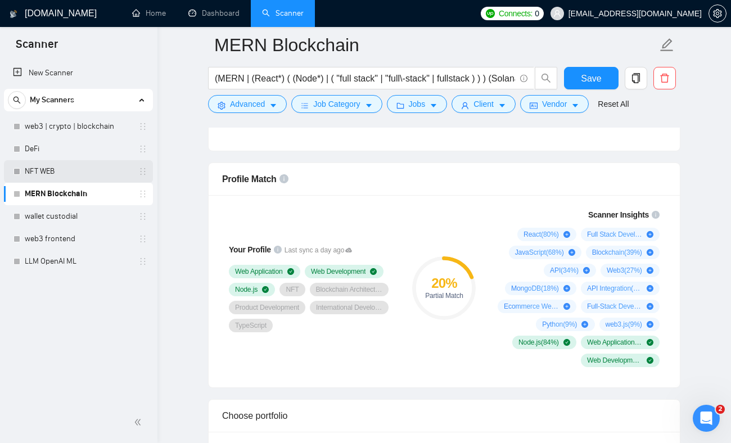
click at [73, 168] on link "NFT WEB" at bounding box center [78, 171] width 107 height 22
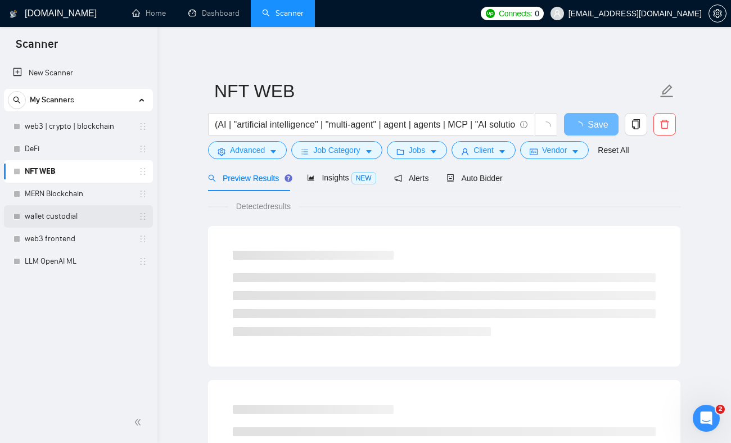
click at [86, 216] on link "wallet custodial" at bounding box center [78, 216] width 107 height 22
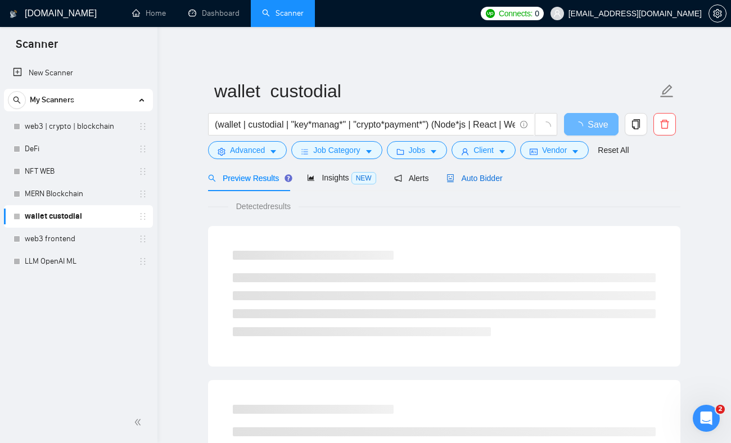
click at [500, 175] on span "Auto Bidder" at bounding box center [474, 178] width 56 height 9
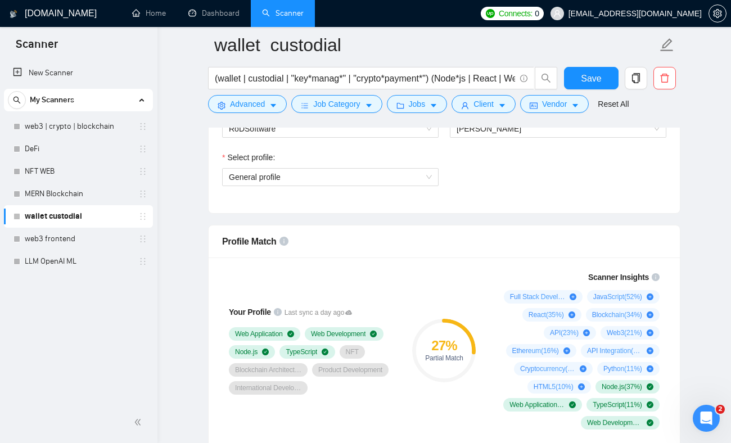
scroll to position [624, 0]
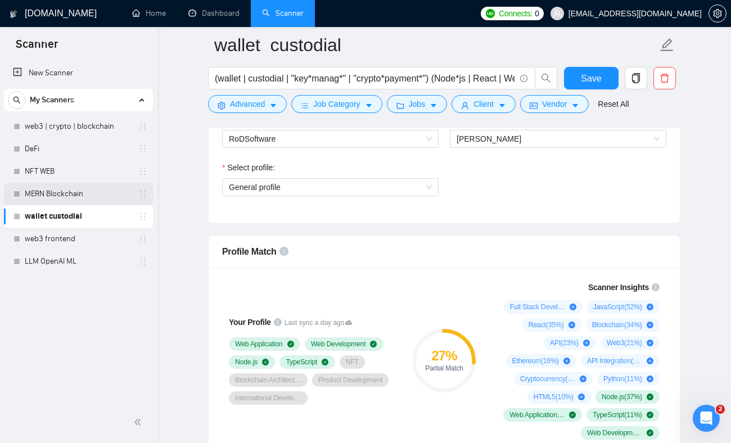
click at [51, 203] on link "MERN Blockchain" at bounding box center [78, 194] width 107 height 22
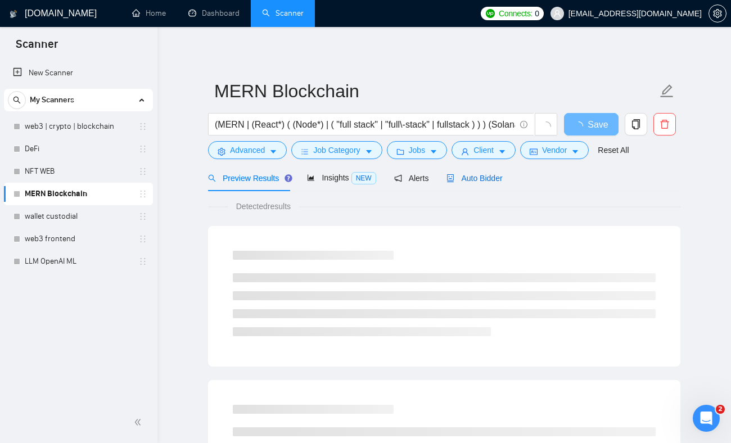
click at [475, 175] on span "Auto Bidder" at bounding box center [474, 178] width 56 height 9
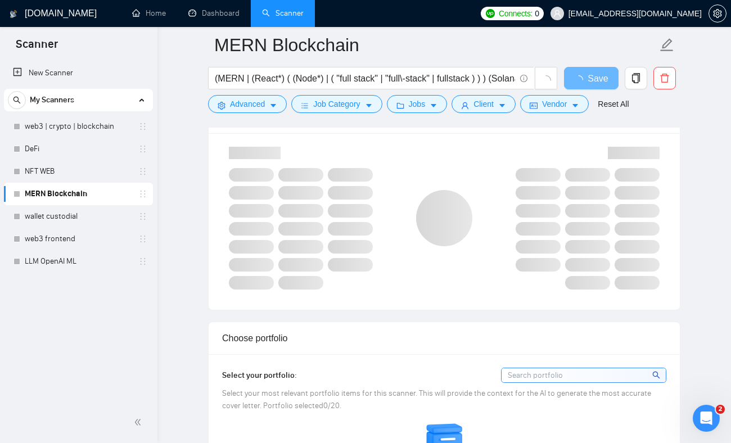
scroll to position [750, 0]
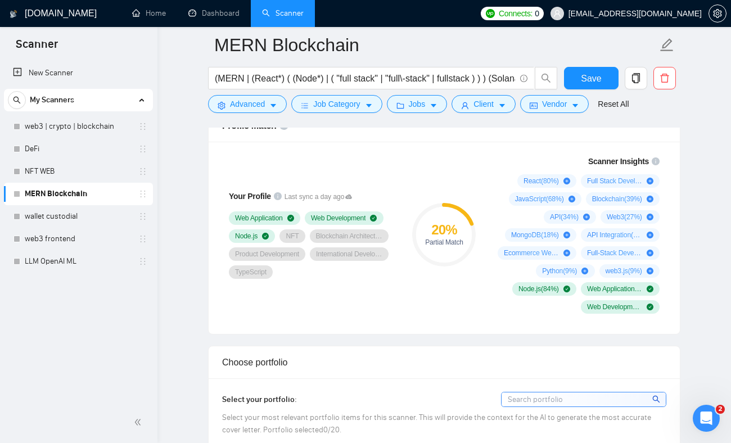
click at [455, 288] on div "20 % Partial Match" at bounding box center [443, 234] width 75 height 172
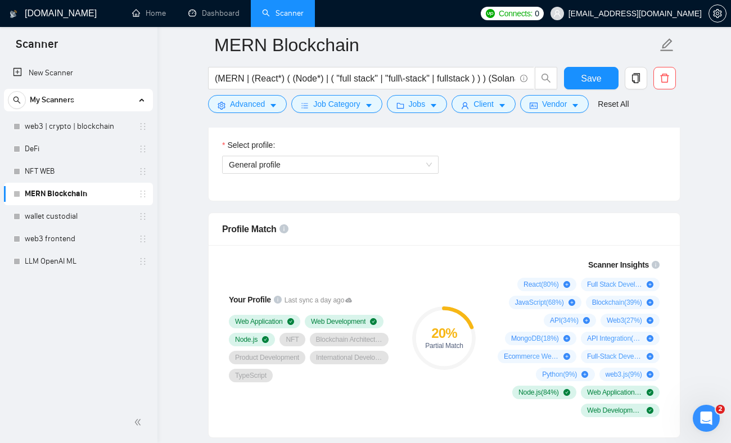
scroll to position [588, 0]
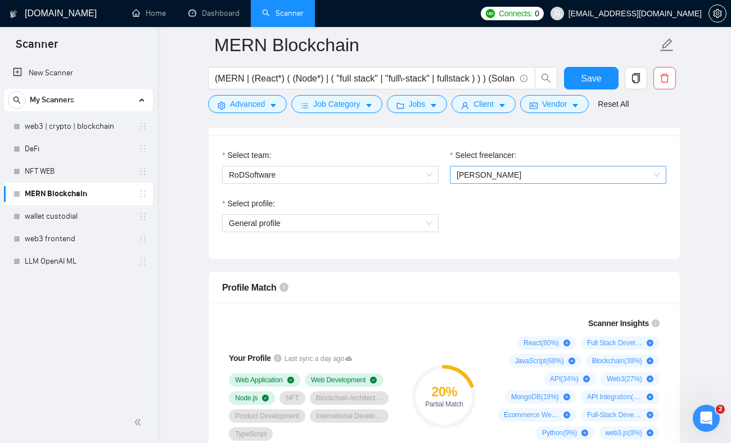
click at [477, 173] on span "Olena Poliarenko" at bounding box center [488, 174] width 65 height 9
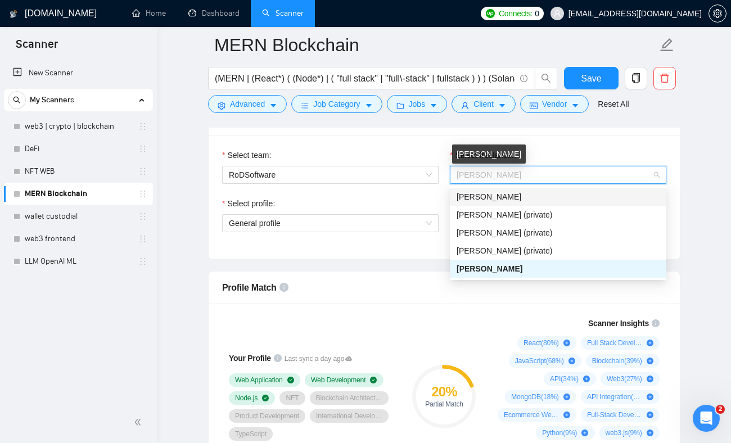
click at [465, 198] on span "Sofiia Shypina" at bounding box center [488, 196] width 65 height 9
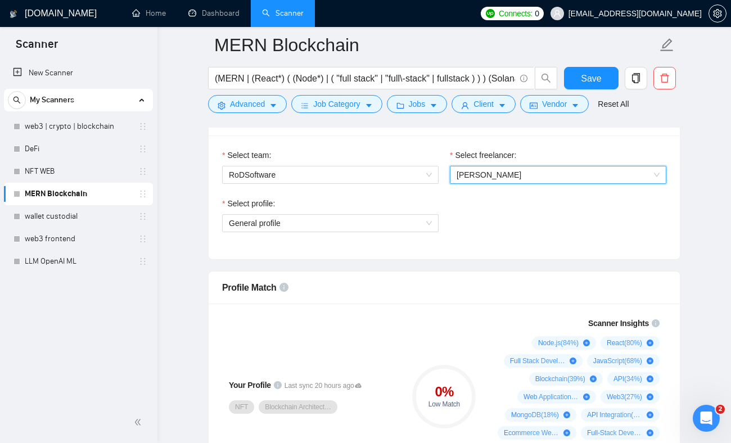
click at [479, 169] on span "Sofiia Shypina" at bounding box center [557, 174] width 203 height 17
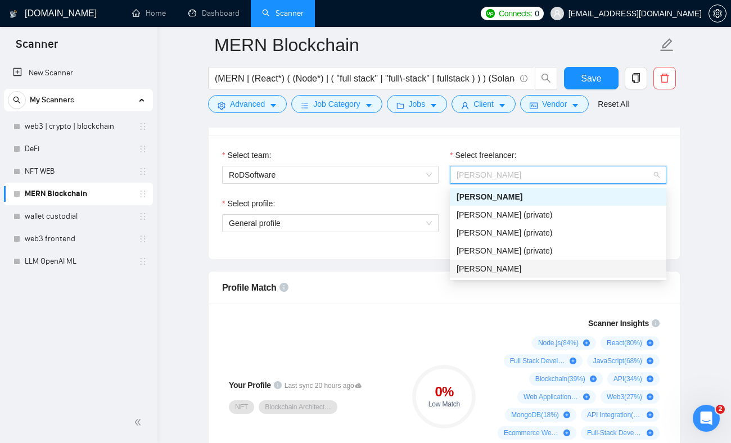
click at [470, 268] on span "Olena Poliarenko" at bounding box center [488, 268] width 65 height 9
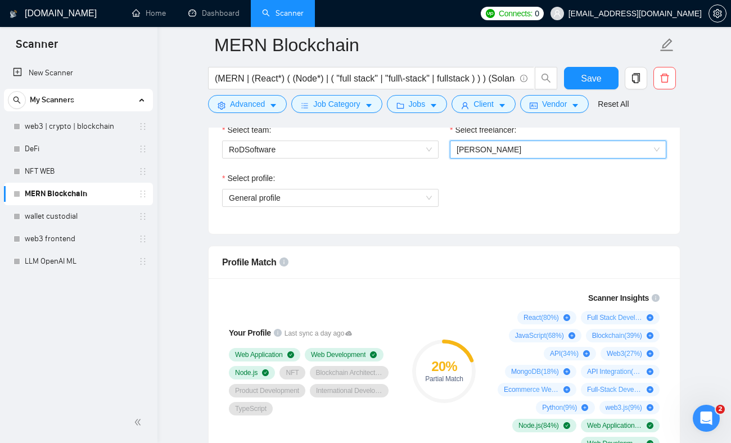
scroll to position [610, 0]
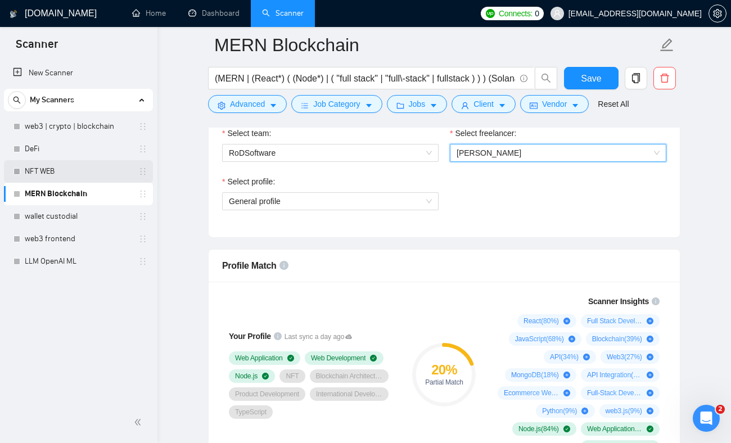
click at [86, 171] on link "NFT WEB" at bounding box center [78, 171] width 107 height 22
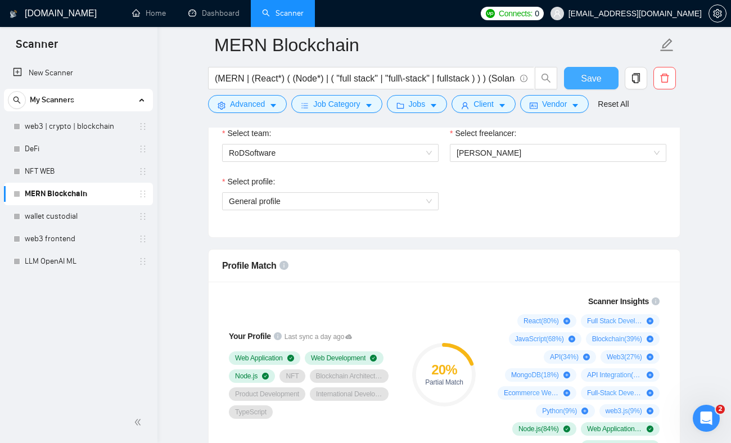
click at [576, 73] on button "Save" at bounding box center [591, 78] width 55 height 22
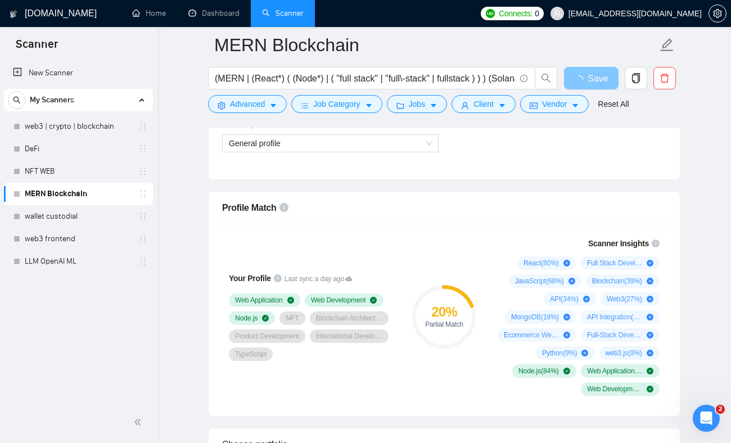
scroll to position [669, 0]
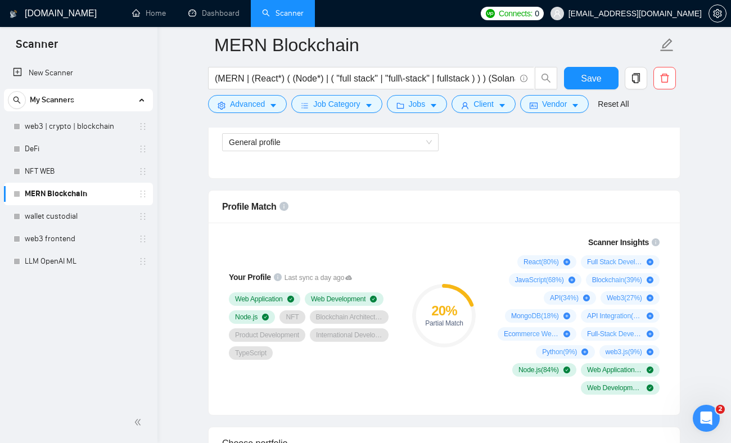
click at [274, 277] on icon "info-circle" at bounding box center [278, 277] width 8 height 8
click at [414, 261] on div "20 % Partial Match" at bounding box center [443, 315] width 75 height 172
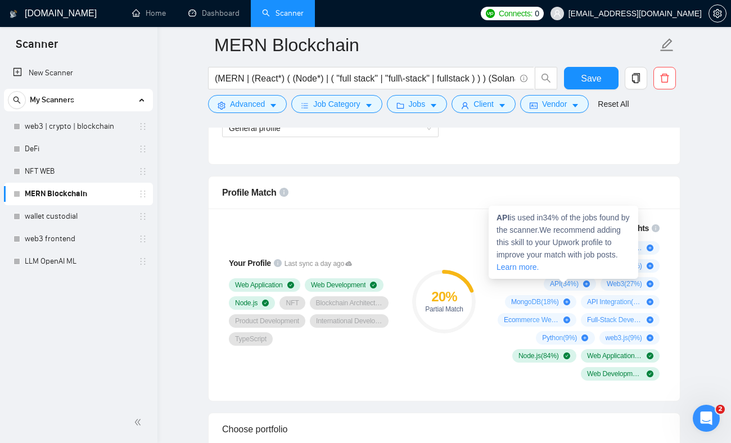
scroll to position [695, 0]
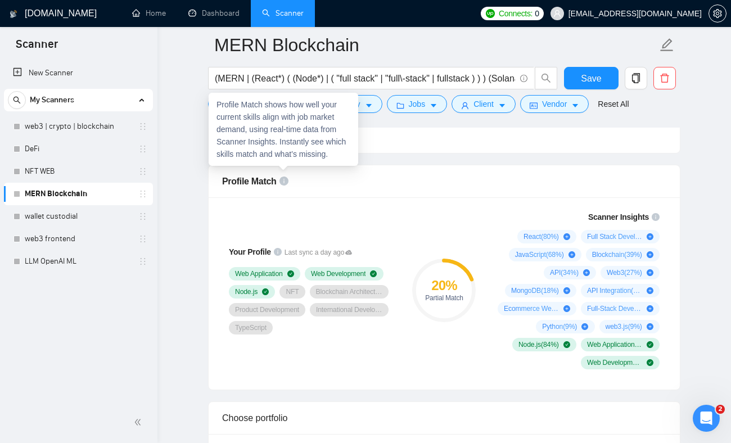
click at [282, 179] on icon "info-circle" at bounding box center [283, 180] width 9 height 9
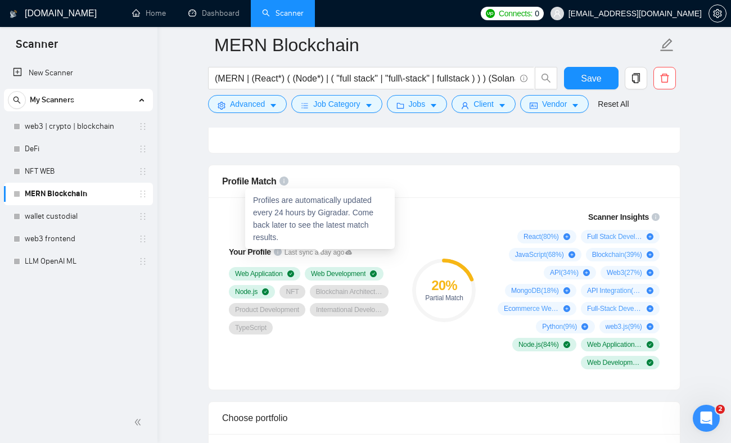
click at [352, 253] on icon at bounding box center [348, 252] width 7 height 7
click at [352, 255] on icon at bounding box center [348, 252] width 7 height 7
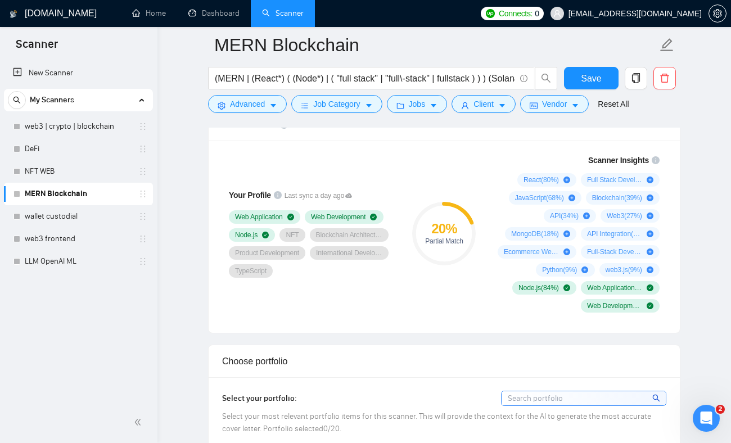
scroll to position [751, 0]
click at [654, 161] on icon "info-circle" at bounding box center [655, 161] width 8 height 8
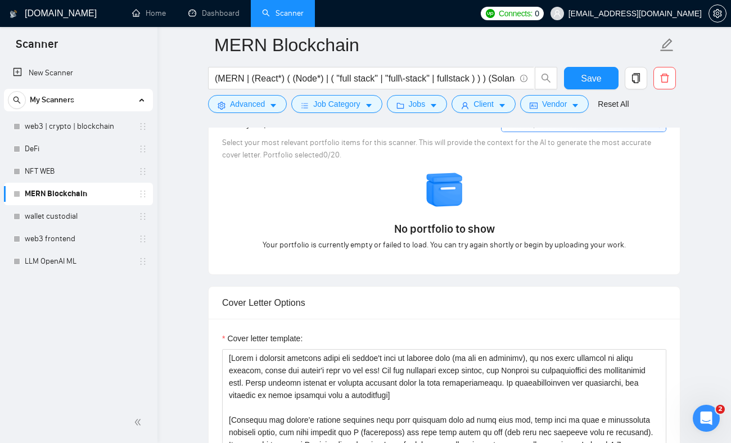
scroll to position [928, 0]
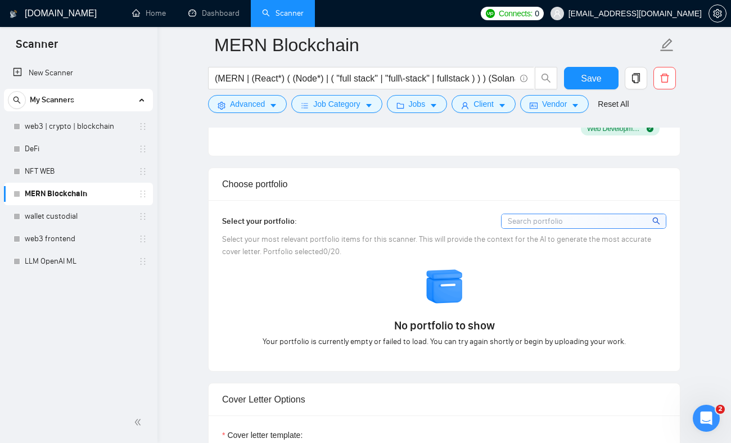
click at [529, 230] on div "Select your portfolio: Select your most relevant portfolio items for this scann…" at bounding box center [444, 286] width 444 height 144
click at [529, 223] on input at bounding box center [583, 221] width 164 height 14
click at [660, 221] on span "search" at bounding box center [657, 221] width 10 height 12
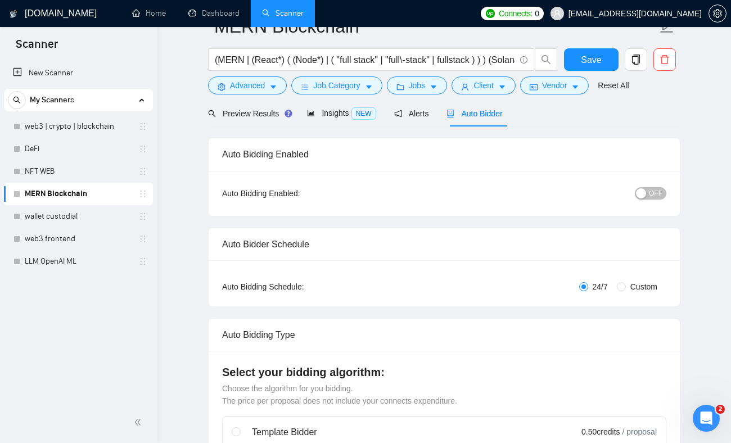
scroll to position [0, 0]
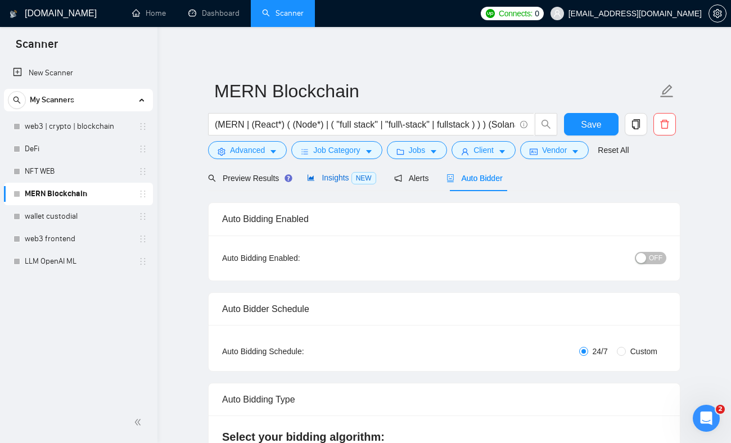
click at [342, 176] on span "Insights NEW" at bounding box center [341, 177] width 69 height 9
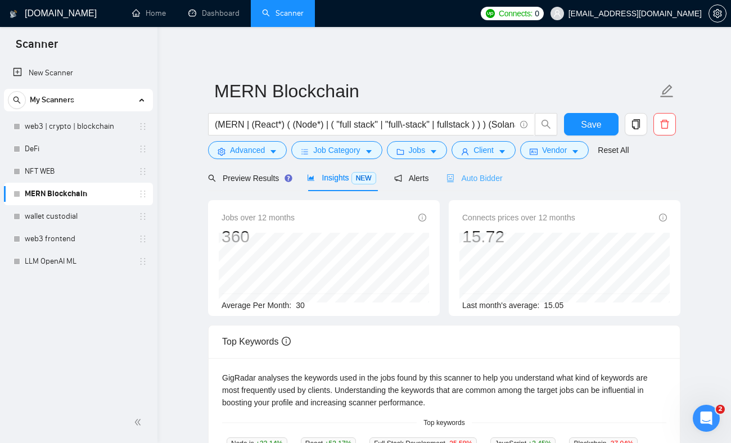
click at [463, 184] on div "Auto Bidder" at bounding box center [474, 178] width 56 height 26
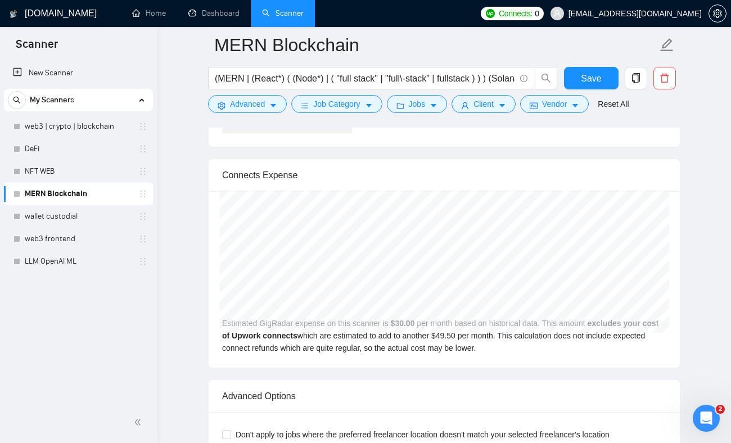
scroll to position [2260, 0]
